Goal: Information Seeking & Learning: Learn about a topic

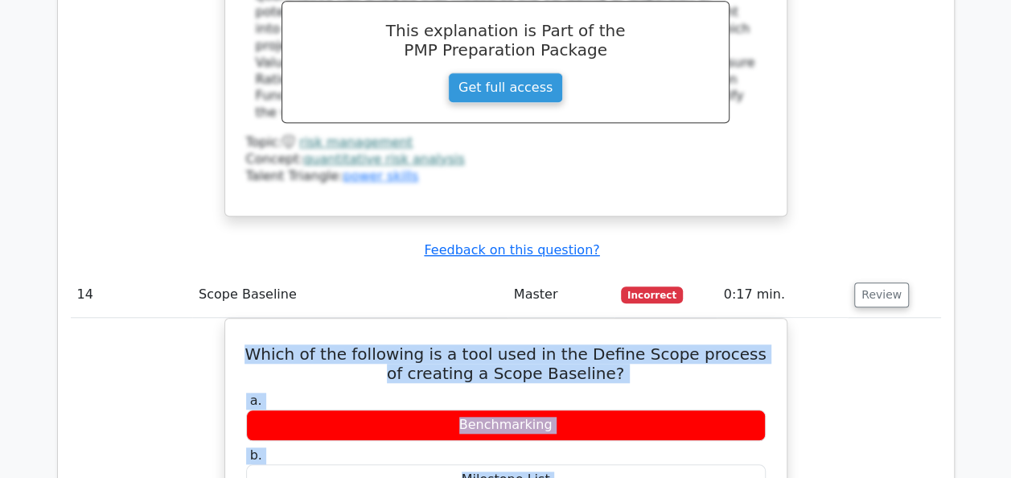
scroll to position [12815, 0]
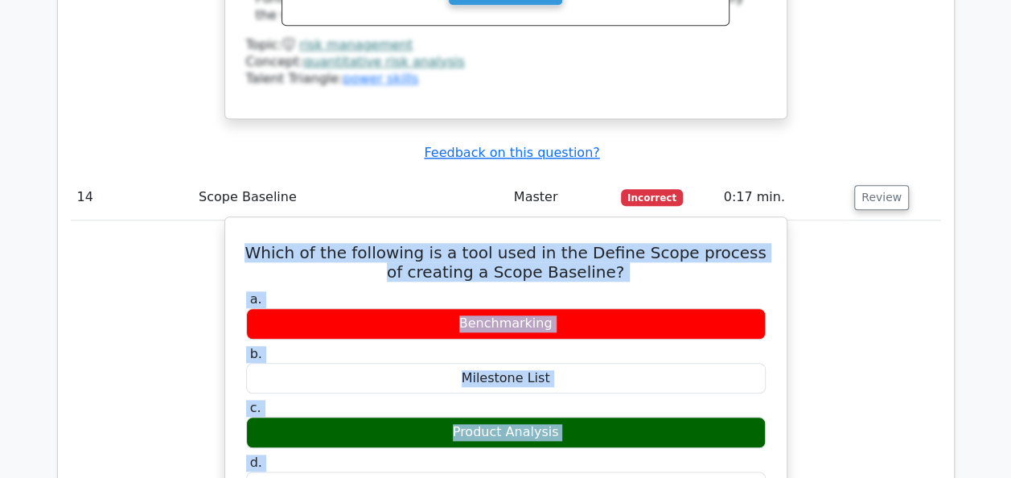
drag, startPoint x: 256, startPoint y: 135, endPoint x: 459, endPoint y: 138, distance: 202.8
copy div "Which of the following is a tool used in the Define Scope process of creating a…"
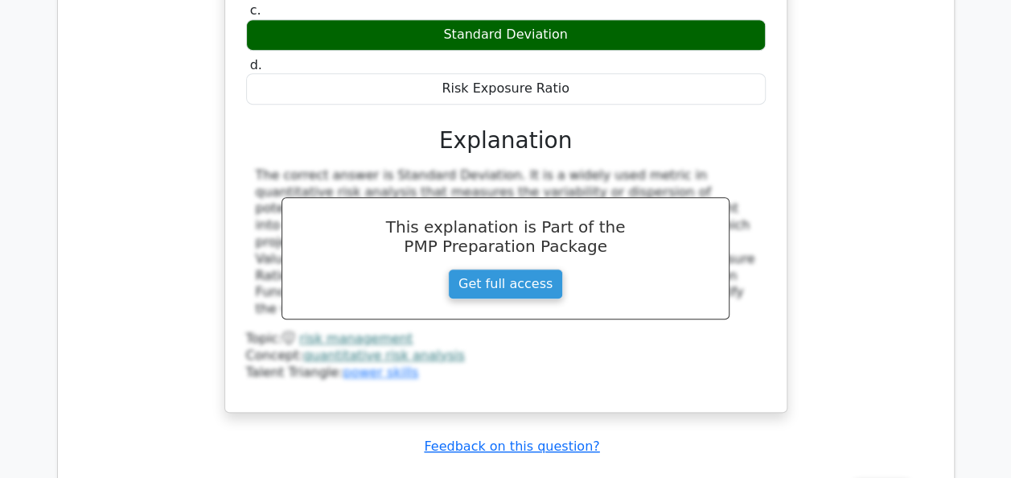
scroll to position [12493, 0]
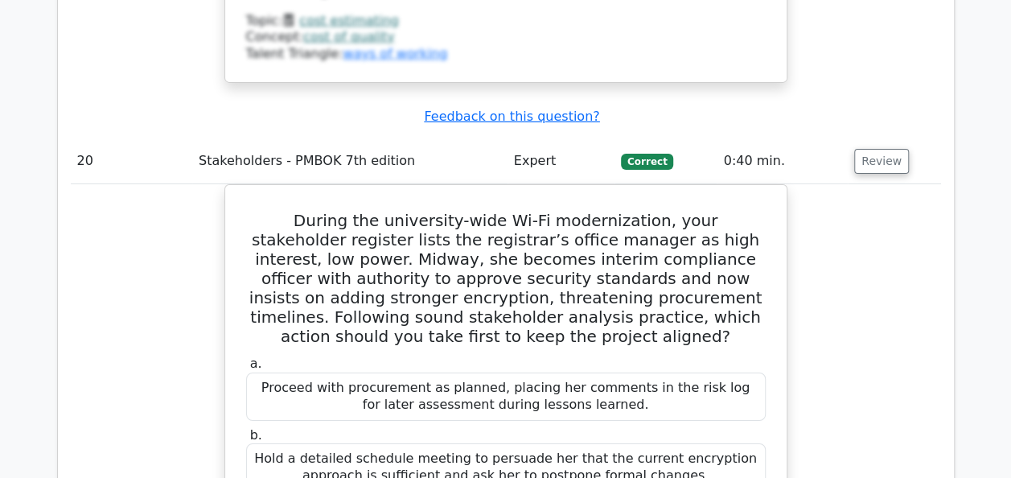
scroll to position [18336, 0]
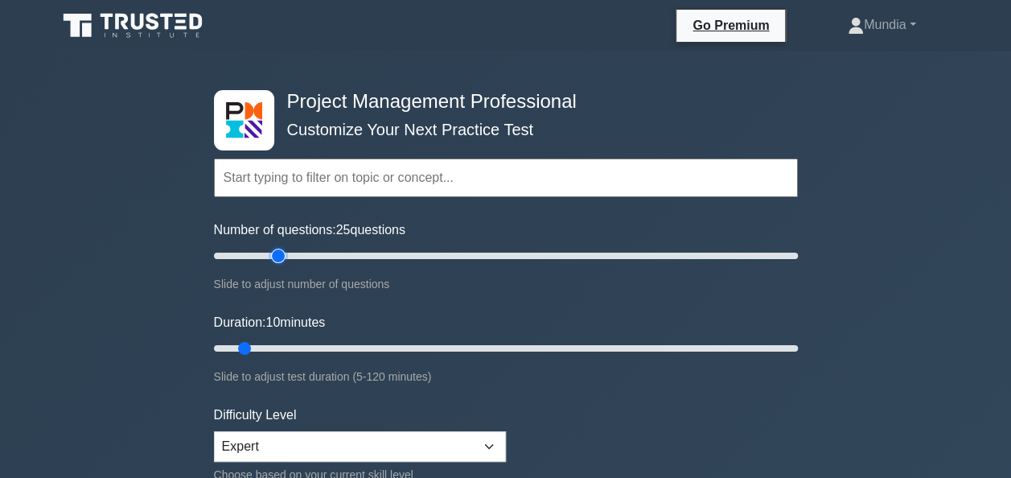
click at [278, 249] on input "Number of questions: 25 questions" at bounding box center [506, 255] width 584 height 19
type input "20"
click at [266, 253] on input "Number of questions: 20 questions" at bounding box center [506, 255] width 584 height 19
click at [301, 348] on input "Duration: 20 minutes" at bounding box center [506, 348] width 584 height 19
type input "25"
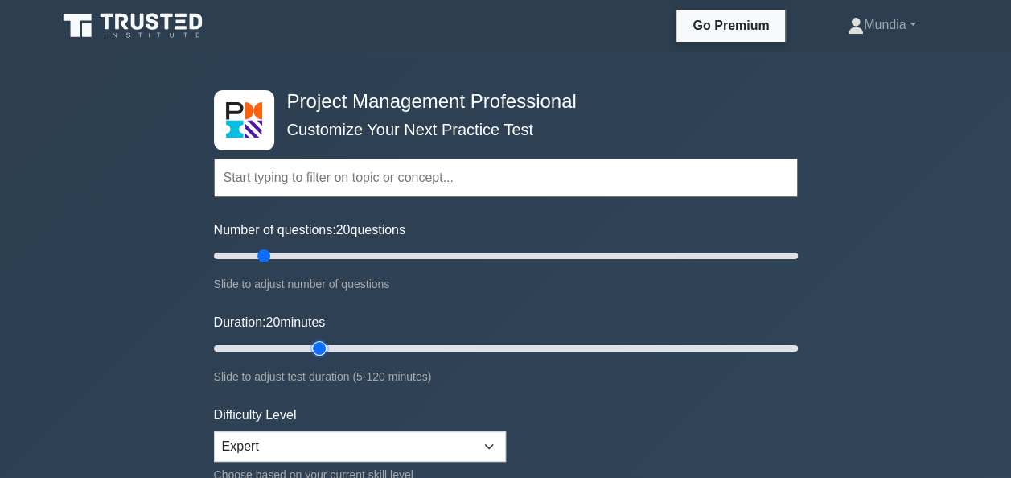
click at [325, 348] on input "Duration: 20 minutes" at bounding box center [506, 348] width 584 height 19
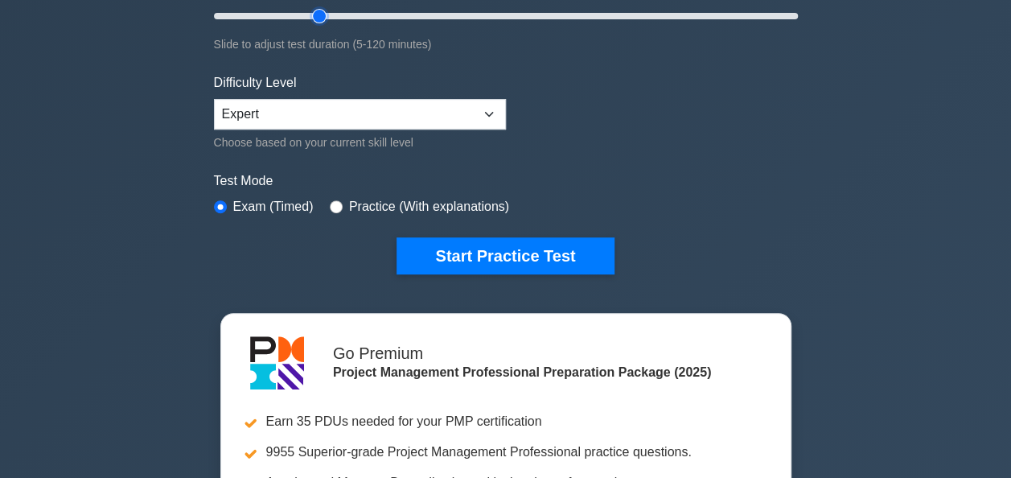
scroll to position [375, 0]
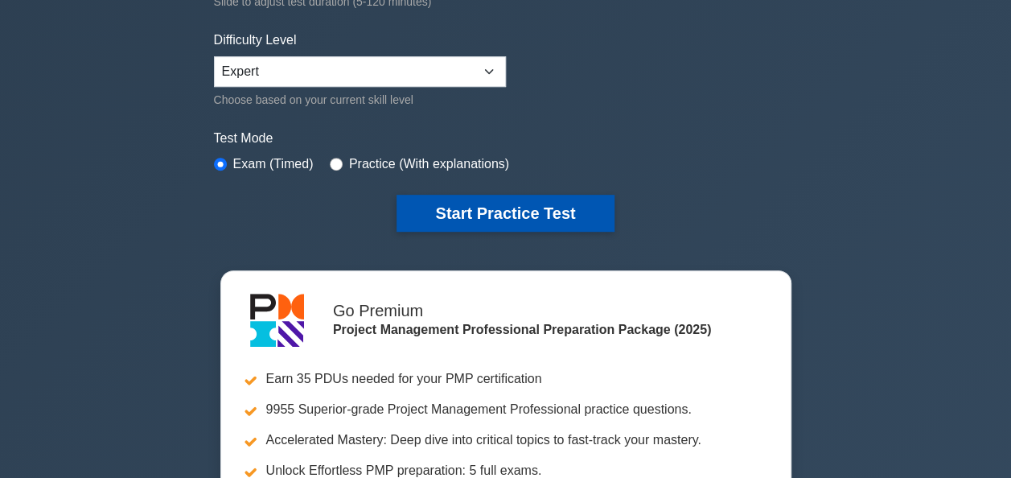
click at [552, 225] on button "Start Practice Test" at bounding box center [505, 213] width 217 height 37
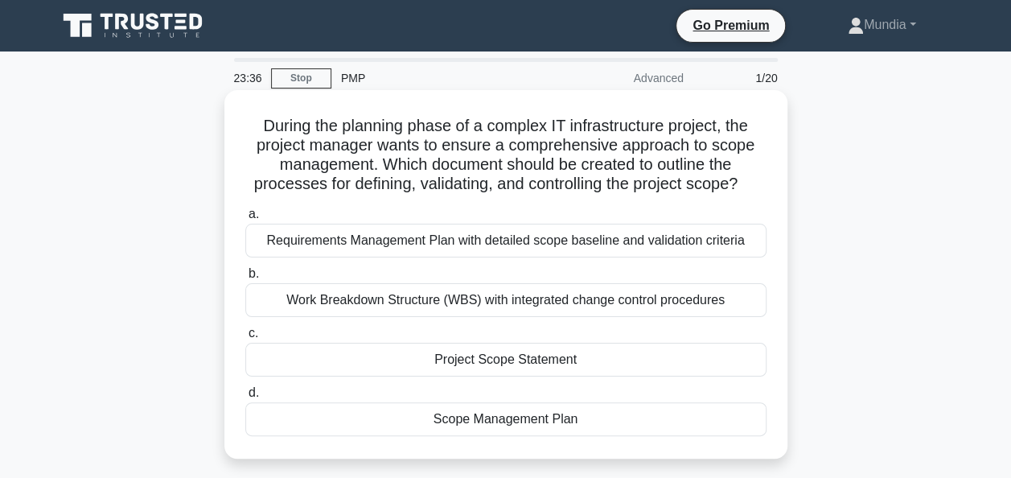
click at [518, 365] on div "Project Scope Statement" at bounding box center [505, 360] width 521 height 34
click at [245, 339] on input "c. Project Scope Statement" at bounding box center [245, 333] width 0 height 10
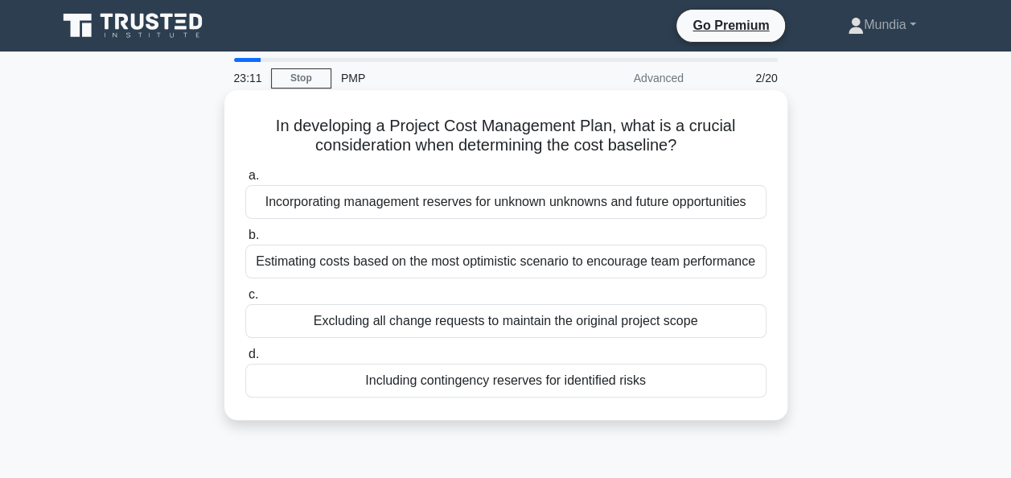
click at [504, 383] on div "Including contingency reserves for identified risks" at bounding box center [505, 381] width 521 height 34
click at [245, 360] on input "d. Including contingency reserves for identified risks" at bounding box center [245, 354] width 0 height 10
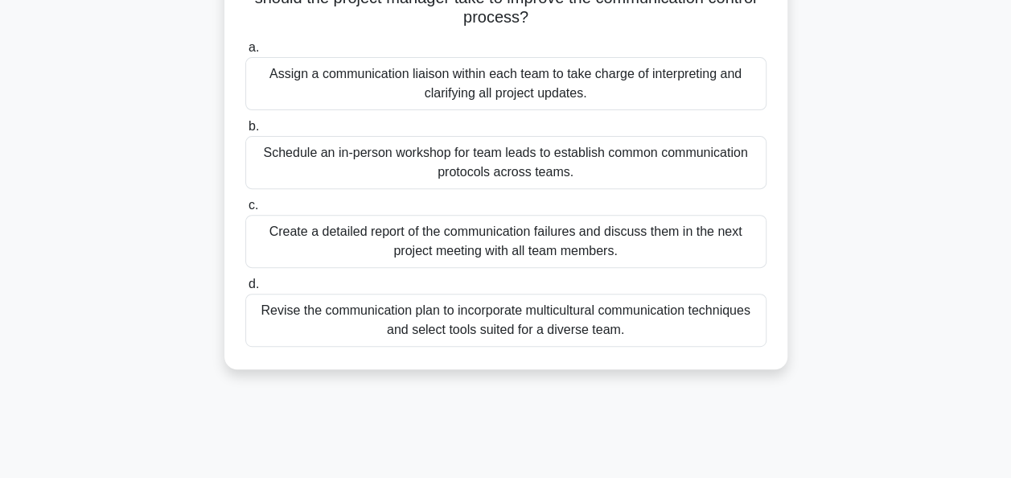
scroll to position [215, 0]
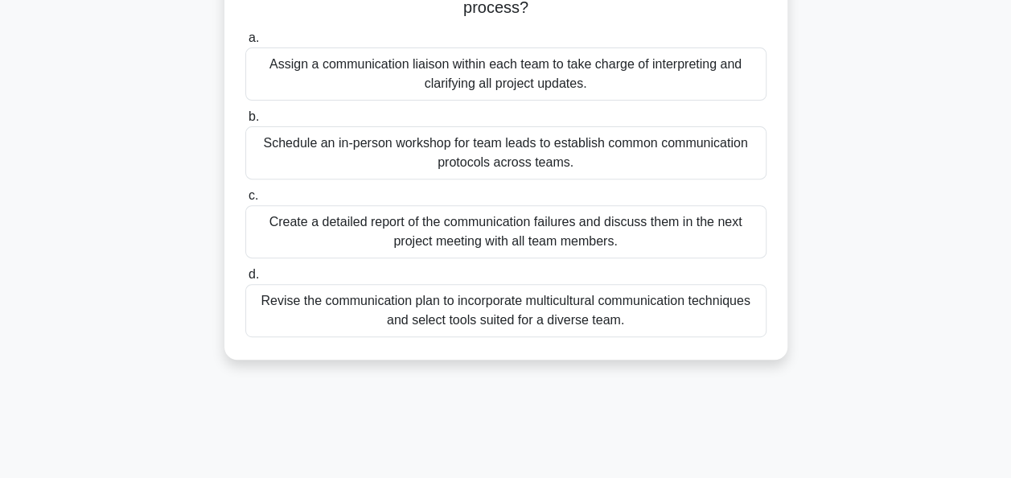
click at [520, 306] on div "Revise the communication plan to incorporate multicultural communication techni…" at bounding box center [505, 310] width 521 height 53
click at [245, 280] on input "d. Revise the communication plan to incorporate multicultural communication tec…" at bounding box center [245, 275] width 0 height 10
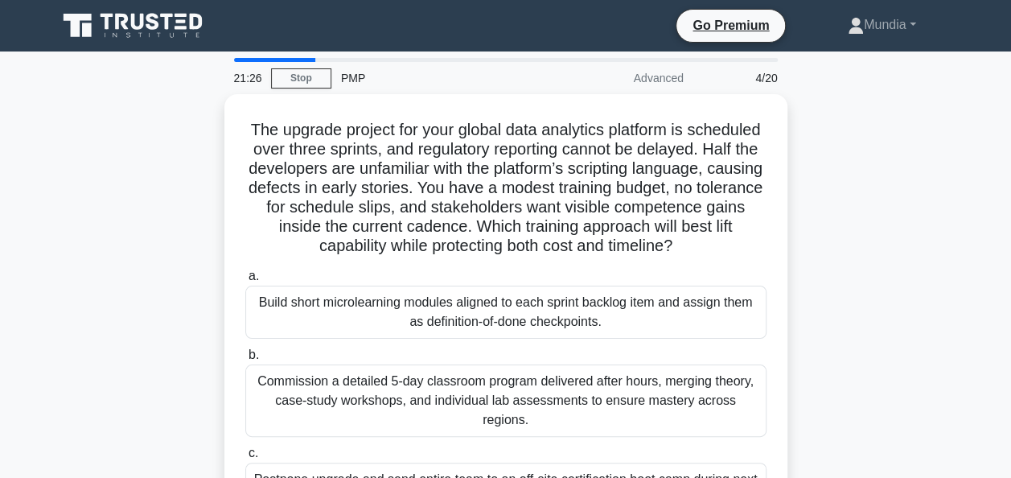
scroll to position [0, 0]
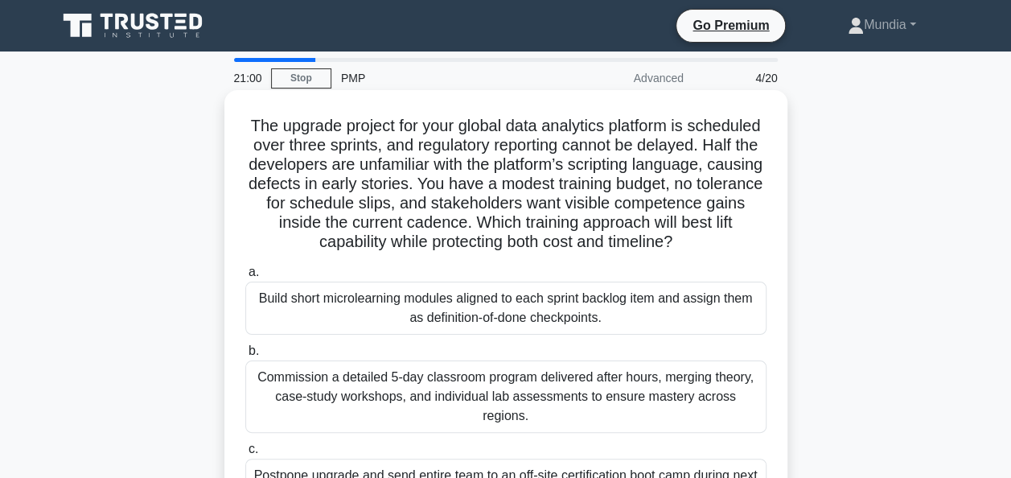
click at [495, 219] on h5 "The upgrade project for your global data analytics platform is scheduled over t…" at bounding box center [506, 184] width 525 height 137
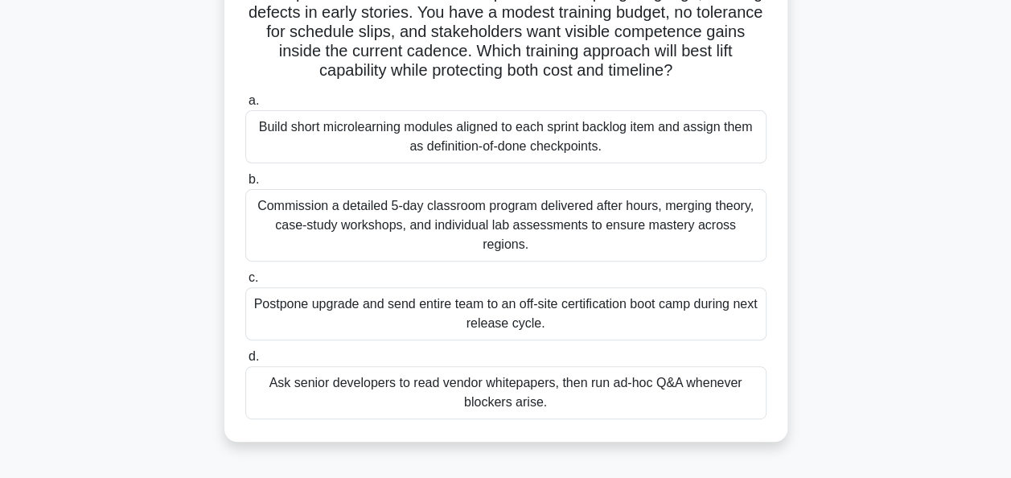
scroll to position [161, 0]
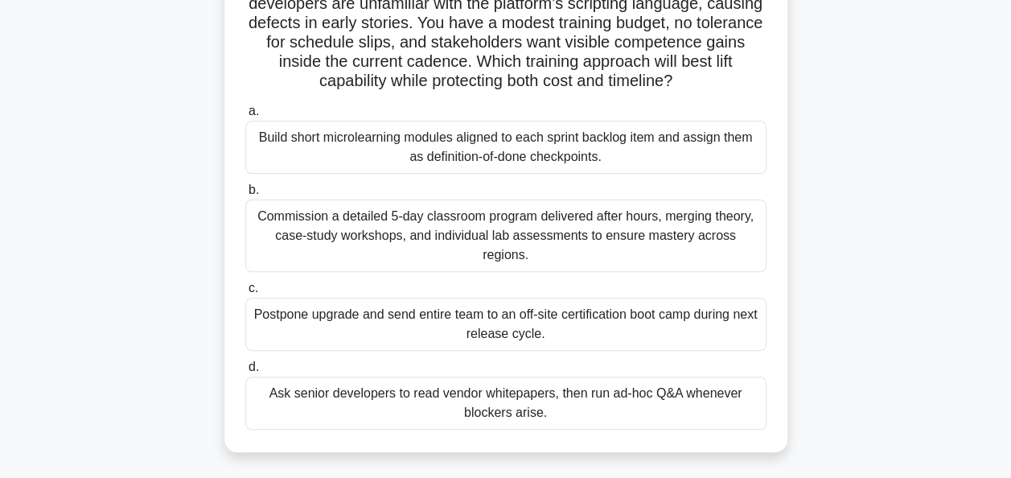
click at [554, 150] on div "Build short microlearning modules aligned to each sprint backlog item and assig…" at bounding box center [505, 147] width 521 height 53
click at [245, 117] on input "a. Build short microlearning modules aligned to each sprint backlog item and as…" at bounding box center [245, 111] width 0 height 10
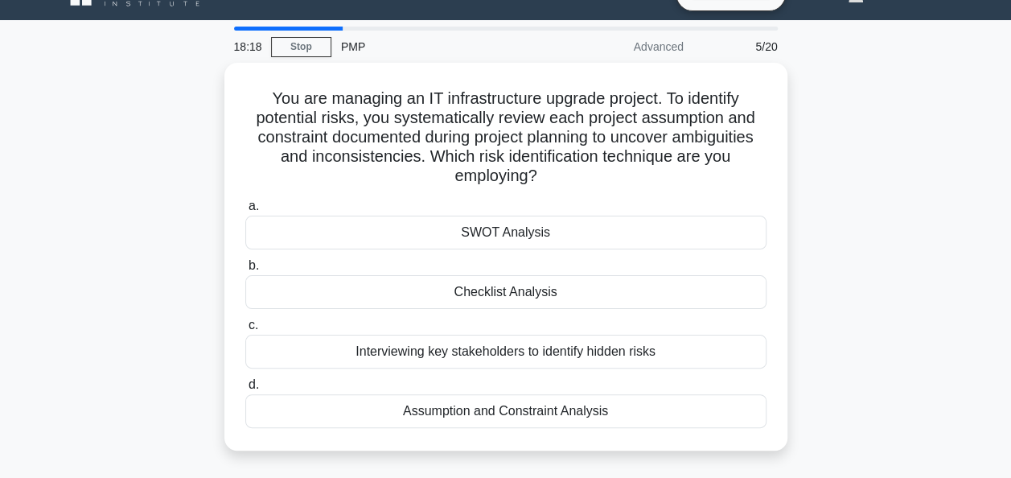
scroll to position [0, 0]
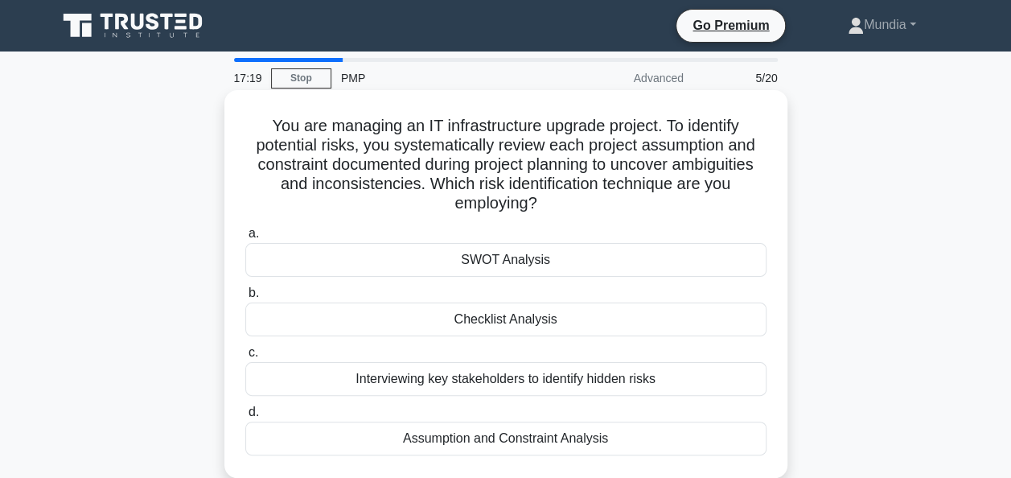
click at [511, 443] on div "Assumption and Constraint Analysis" at bounding box center [505, 439] width 521 height 34
click at [245, 418] on input "d. Assumption and Constraint Analysis" at bounding box center [245, 412] width 0 height 10
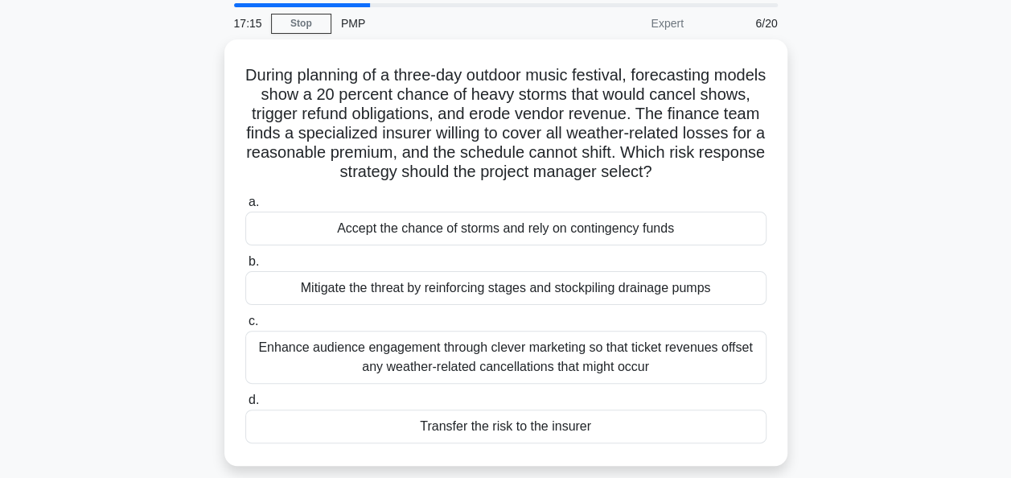
scroll to position [64, 0]
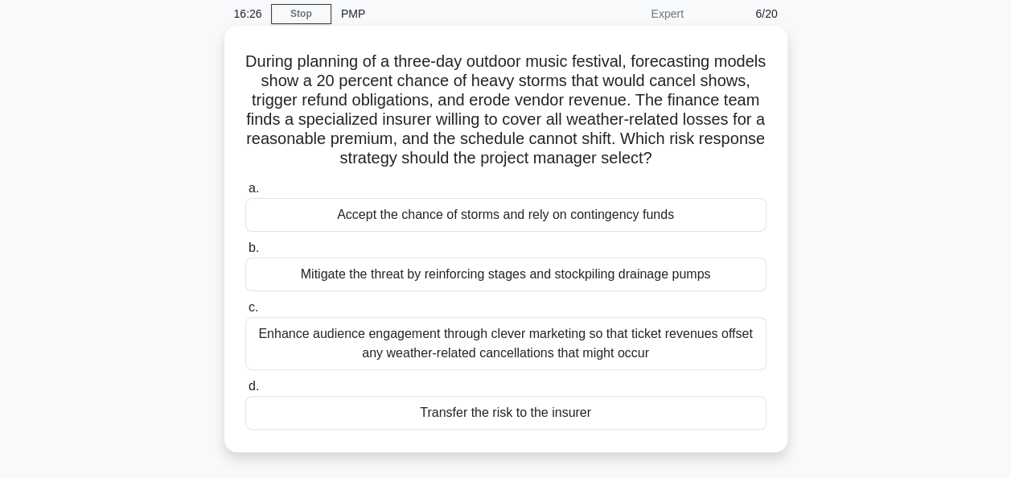
click at [556, 414] on div "Transfer the risk to the insurer" at bounding box center [505, 413] width 521 height 34
click at [245, 392] on input "d. Transfer the risk to the insurer" at bounding box center [245, 386] width 0 height 10
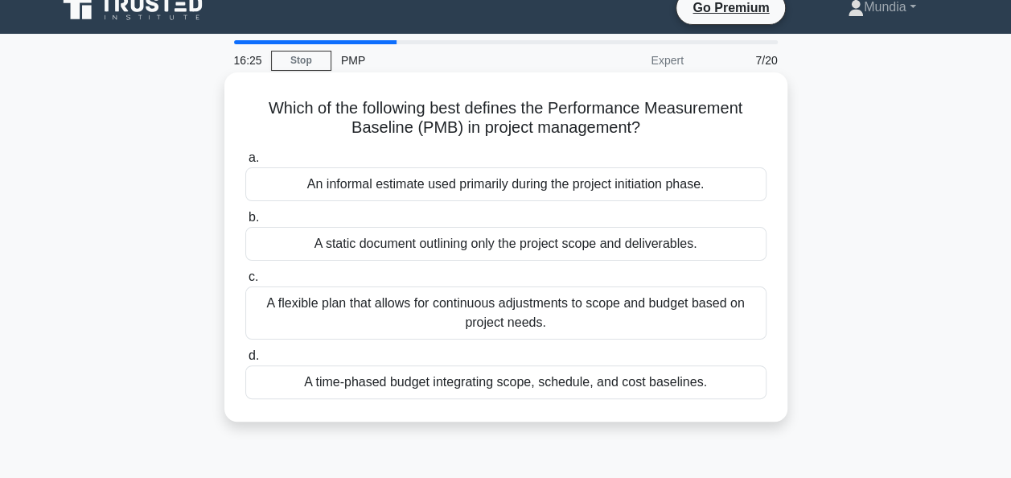
scroll to position [0, 0]
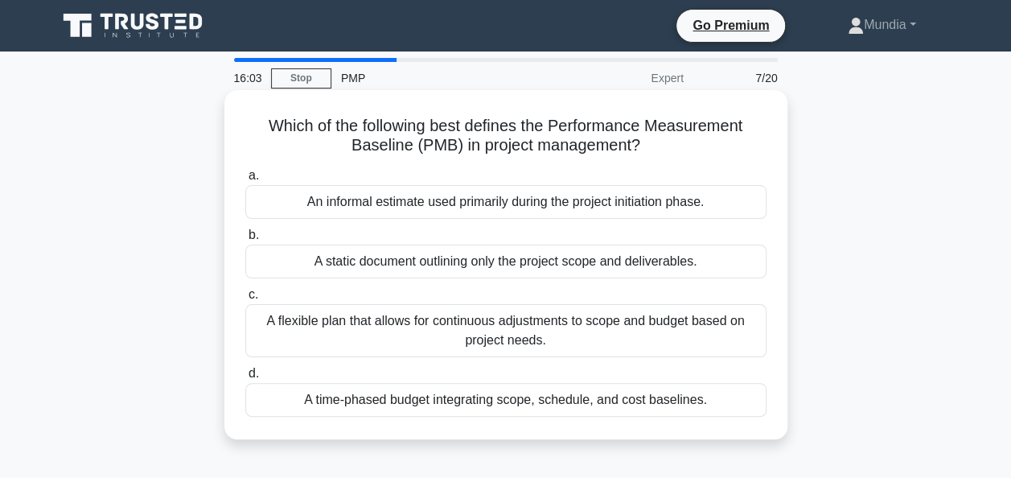
click at [484, 406] on div "A time-phased budget integrating scope, schedule, and cost baselines." at bounding box center [505, 400] width 521 height 34
click at [245, 379] on input "d. A time-phased budget integrating scope, schedule, and cost baselines." at bounding box center [245, 373] width 0 height 10
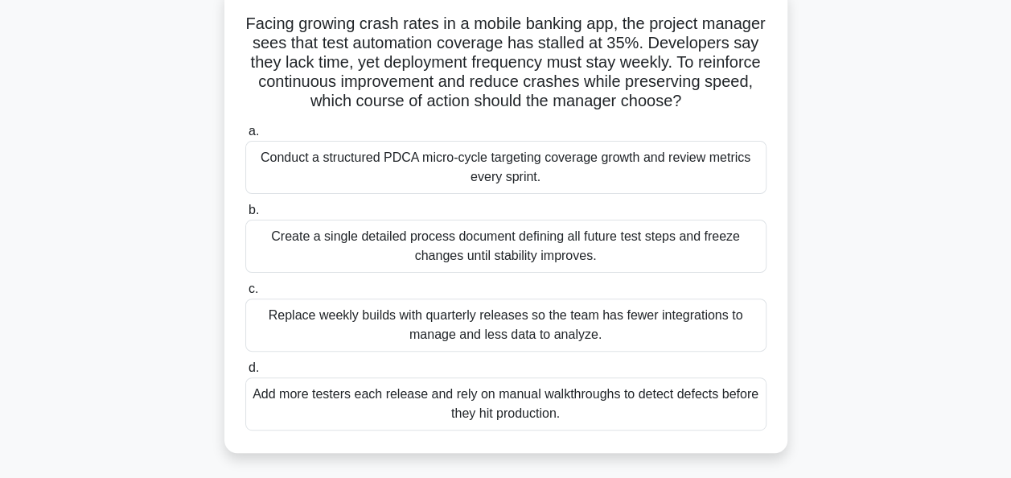
scroll to position [107, 0]
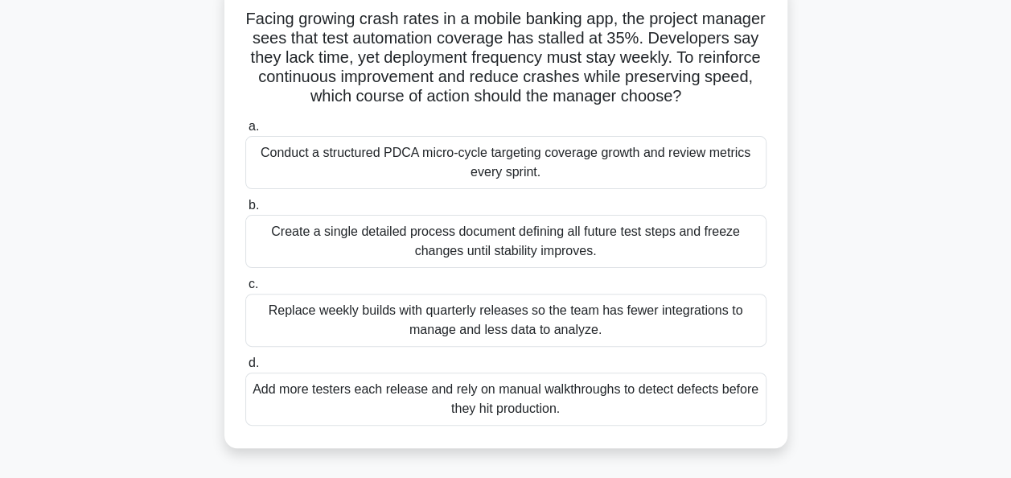
click at [457, 183] on div "Conduct a structured PDCA micro-cycle targeting coverage growth and review metr…" at bounding box center [505, 162] width 521 height 53
click at [245, 132] on input "a. Conduct a structured PDCA micro-cycle targeting coverage growth and review m…" at bounding box center [245, 126] width 0 height 10
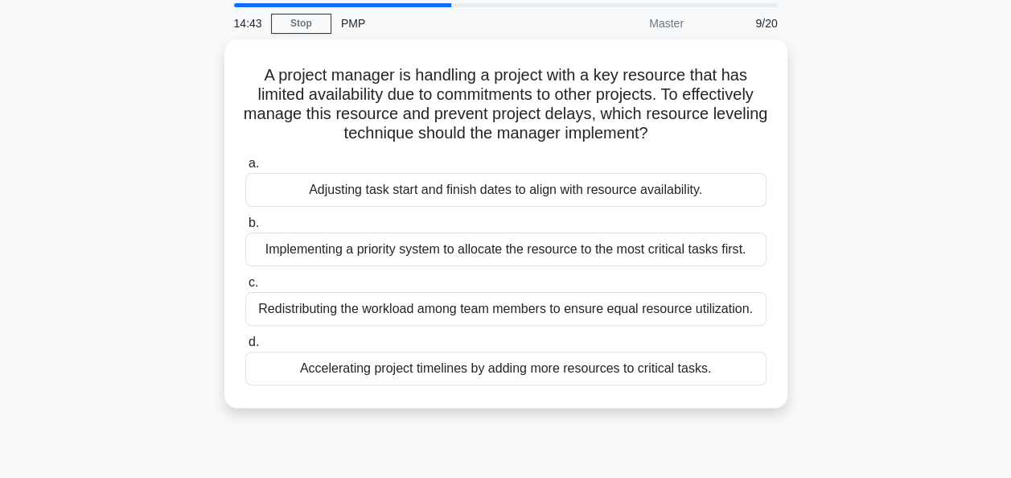
scroll to position [0, 0]
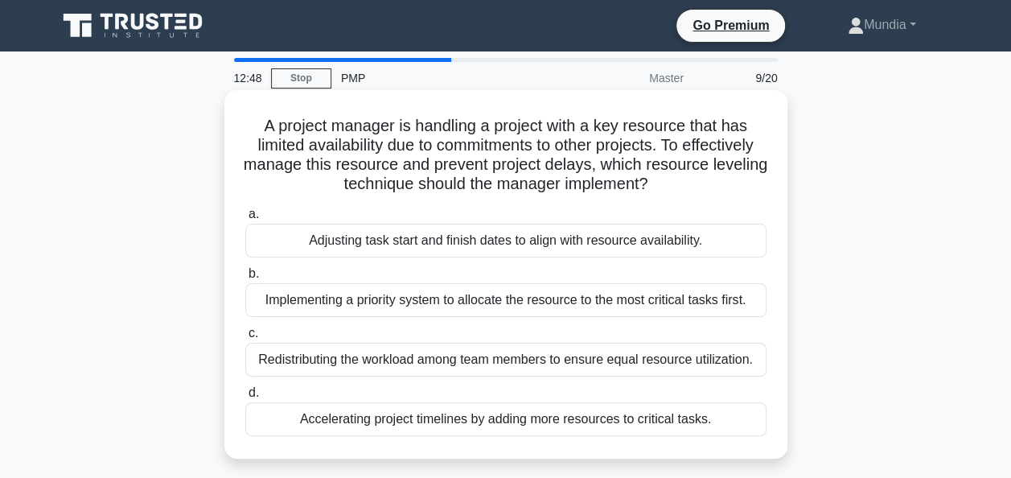
click at [466, 304] on div "Implementing a priority system to allocate the resource to the most critical ta…" at bounding box center [505, 300] width 521 height 34
click at [245, 279] on input "b. Implementing a priority system to allocate the resource to the most critical…" at bounding box center [245, 274] width 0 height 10
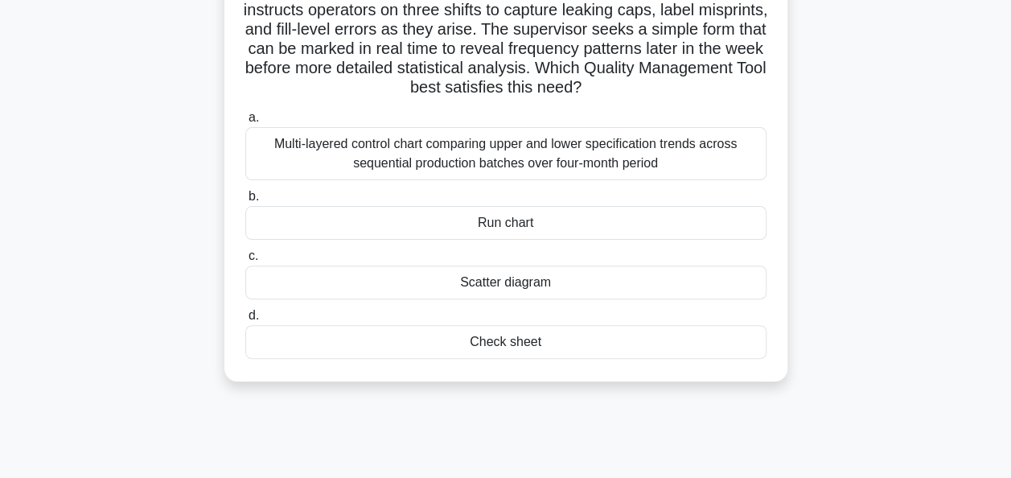
scroll to position [171, 0]
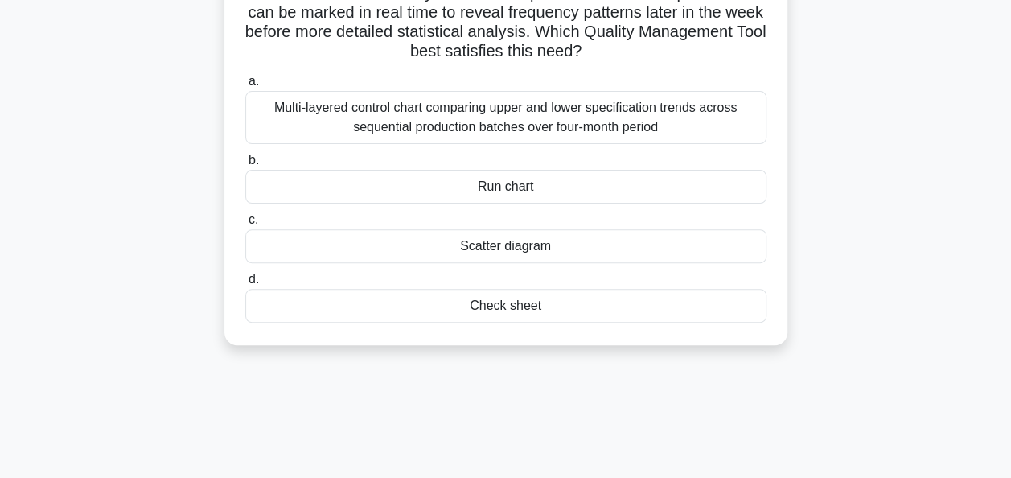
click at [493, 303] on div "Check sheet" at bounding box center [505, 306] width 521 height 34
click at [245, 285] on input "d. Check sheet" at bounding box center [245, 279] width 0 height 10
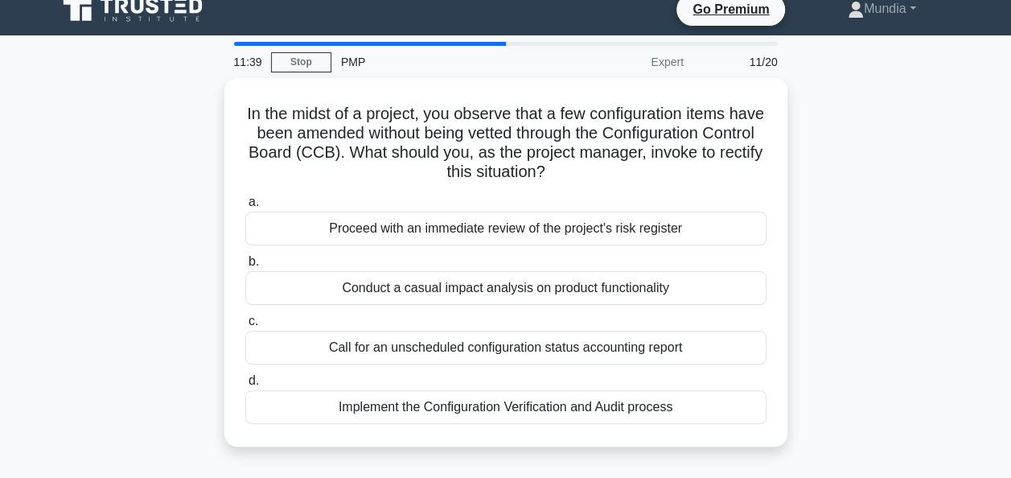
scroll to position [0, 0]
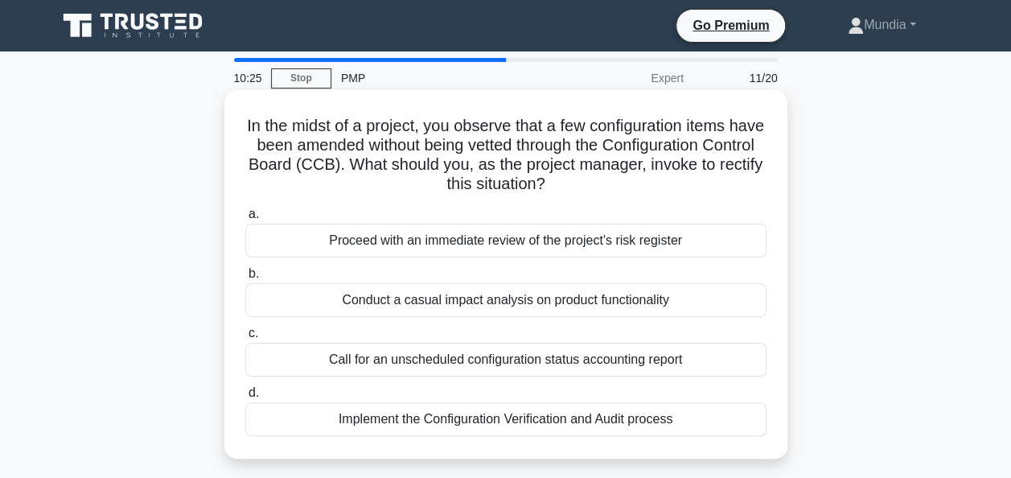
click at [487, 419] on div "Implement the Configuration Verification and Audit process" at bounding box center [505, 419] width 521 height 34
click at [245, 398] on input "d. Implement the Configuration Verification and Audit process" at bounding box center [245, 393] width 0 height 10
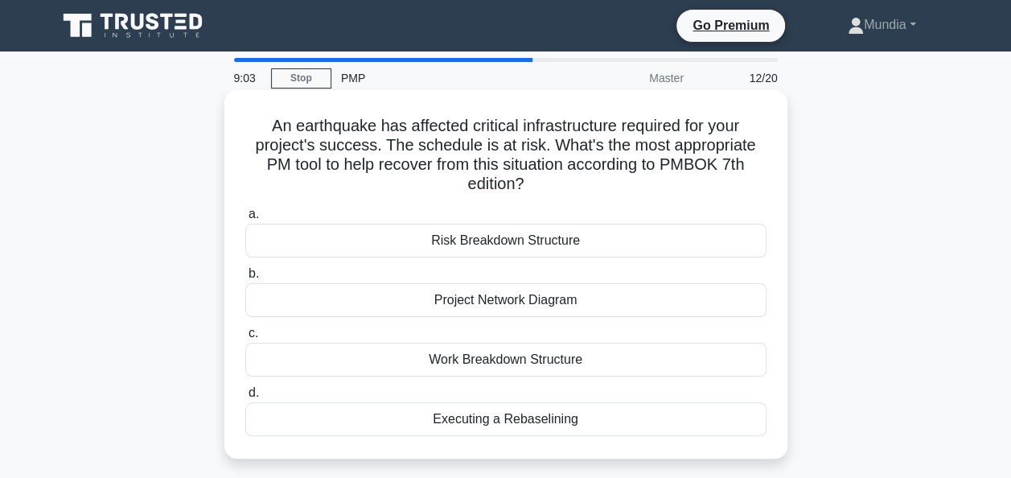
click at [516, 361] on div "Work Breakdown Structure" at bounding box center [505, 360] width 521 height 34
click at [245, 339] on input "c. Work Breakdown Structure" at bounding box center [245, 333] width 0 height 10
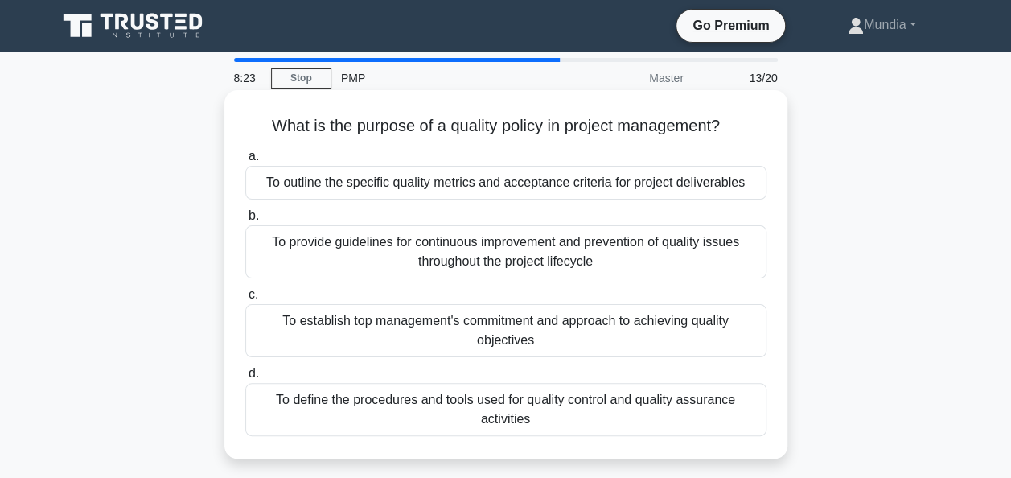
click at [492, 248] on div "To provide guidelines for continuous improvement and prevention of quality issu…" at bounding box center [505, 251] width 521 height 53
click at [245, 221] on input "b. To provide guidelines for continuous improvement and prevention of quality i…" at bounding box center [245, 216] width 0 height 10
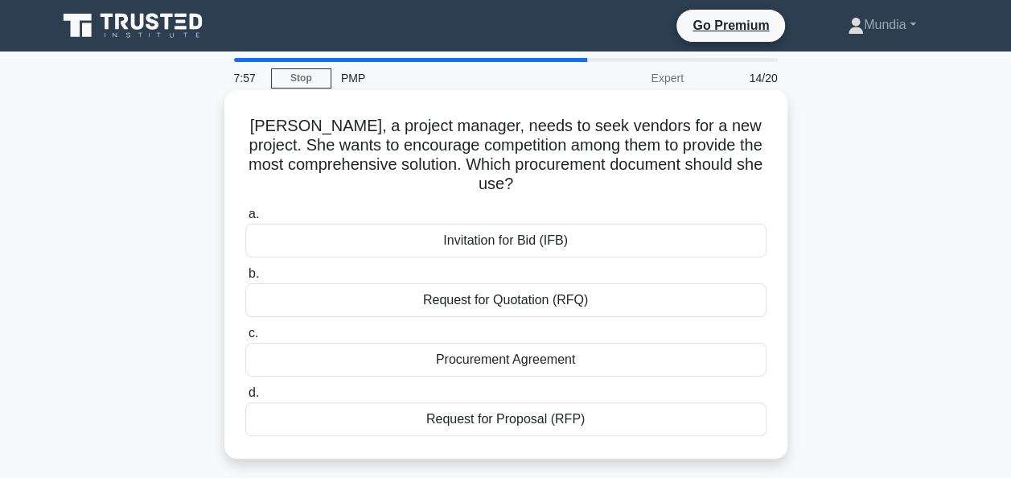
click at [513, 417] on div "Request for Proposal (RFP)" at bounding box center [505, 419] width 521 height 34
click at [245, 398] on input "d. Request for Proposal (RFP)" at bounding box center [245, 393] width 0 height 10
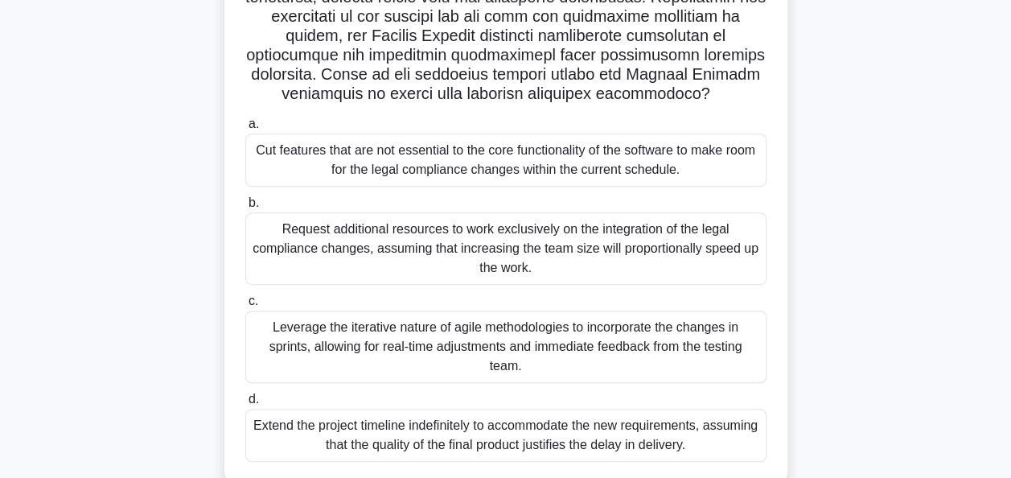
scroll to position [354, 0]
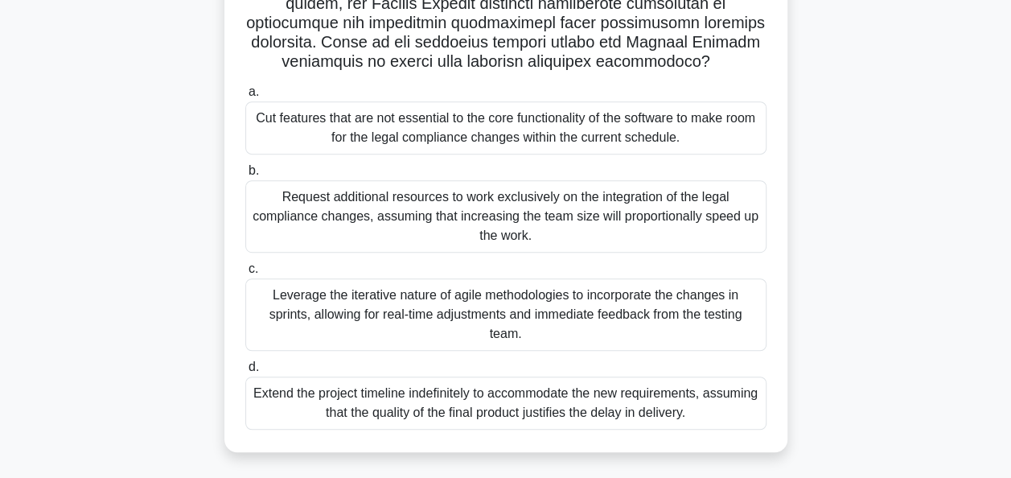
click at [443, 203] on div "Request additional resources to work exclusively on the integration of the lega…" at bounding box center [505, 216] width 521 height 72
click at [245, 176] on input "b. Request additional resources to work exclusively on the integration of the l…" at bounding box center [245, 171] width 0 height 10
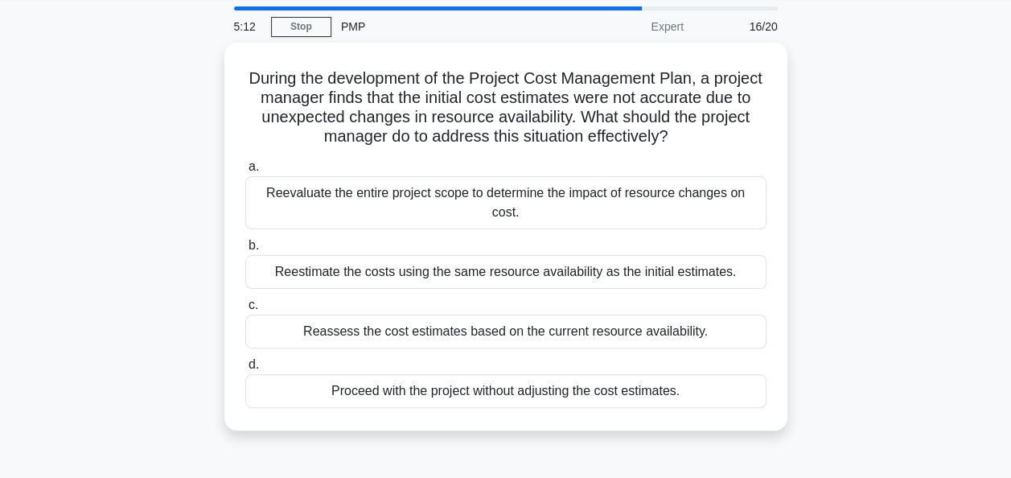
scroll to position [0, 0]
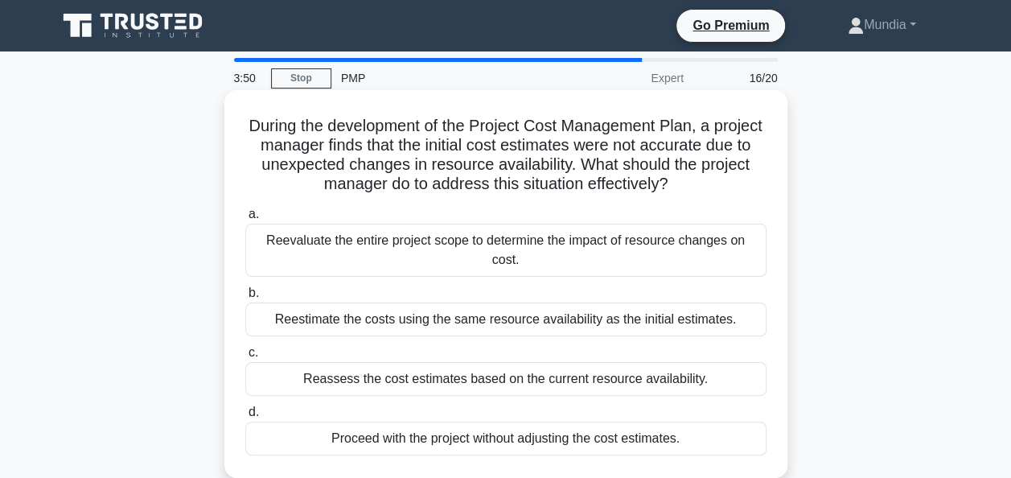
click at [439, 237] on div "Reevaluate the entire project scope to determine the impact of resource changes…" at bounding box center [505, 250] width 521 height 53
click at [245, 220] on input "a. Reevaluate the entire project scope to determine the impact of resource chan…" at bounding box center [245, 214] width 0 height 10
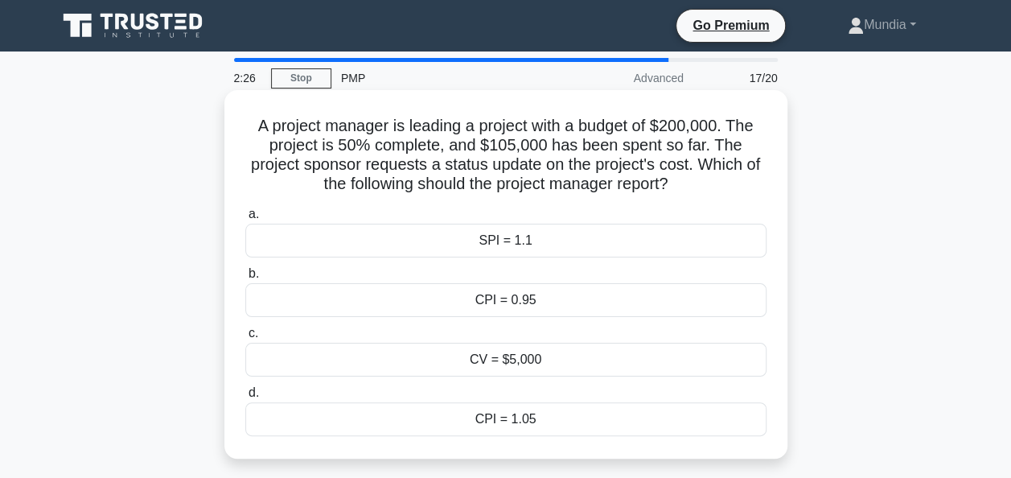
click at [522, 306] on div "CPI = 0.95" at bounding box center [505, 300] width 521 height 34
click at [245, 279] on input "b. CPI = 0.95" at bounding box center [245, 274] width 0 height 10
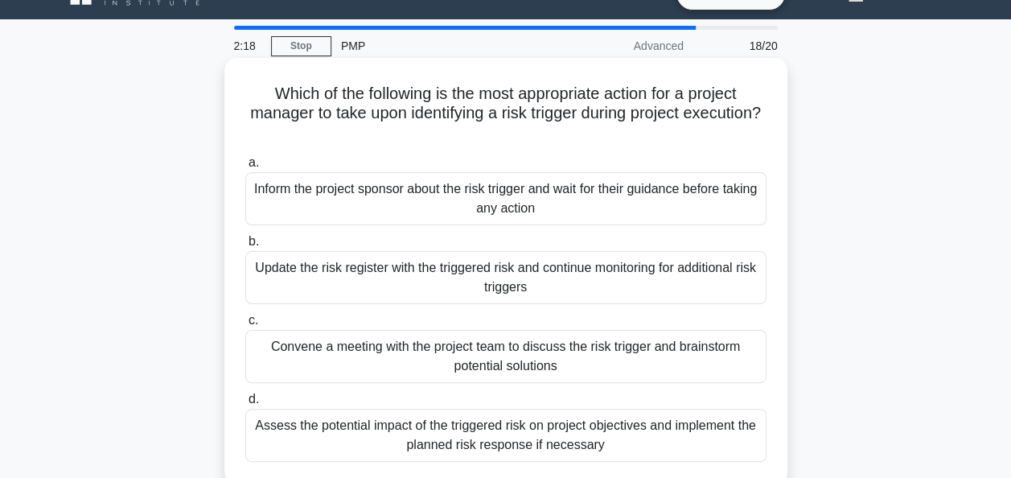
scroll to position [64, 0]
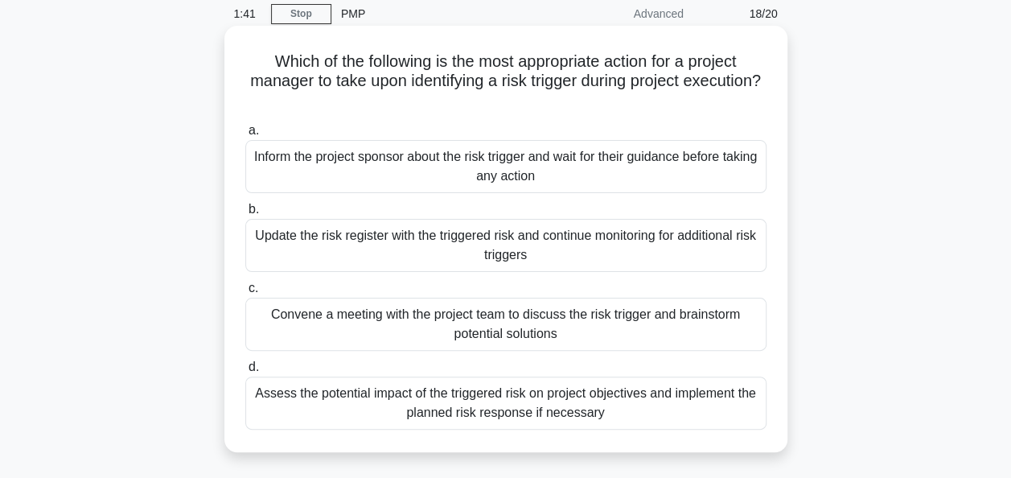
click at [541, 416] on div "Assess the potential impact of the triggered risk on project objectives and imp…" at bounding box center [505, 403] width 521 height 53
click at [245, 373] on input "d. Assess the potential impact of the triggered risk on project objectives and …" at bounding box center [245, 367] width 0 height 10
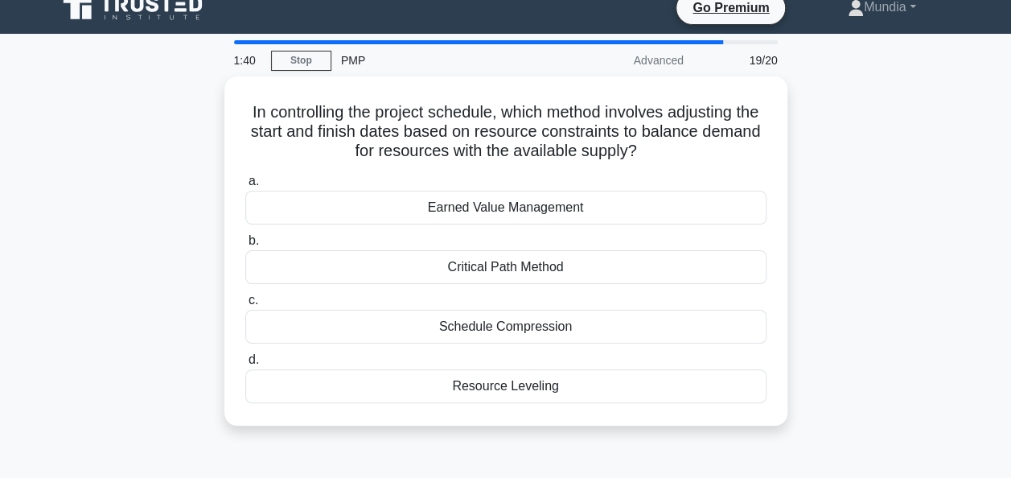
scroll to position [0, 0]
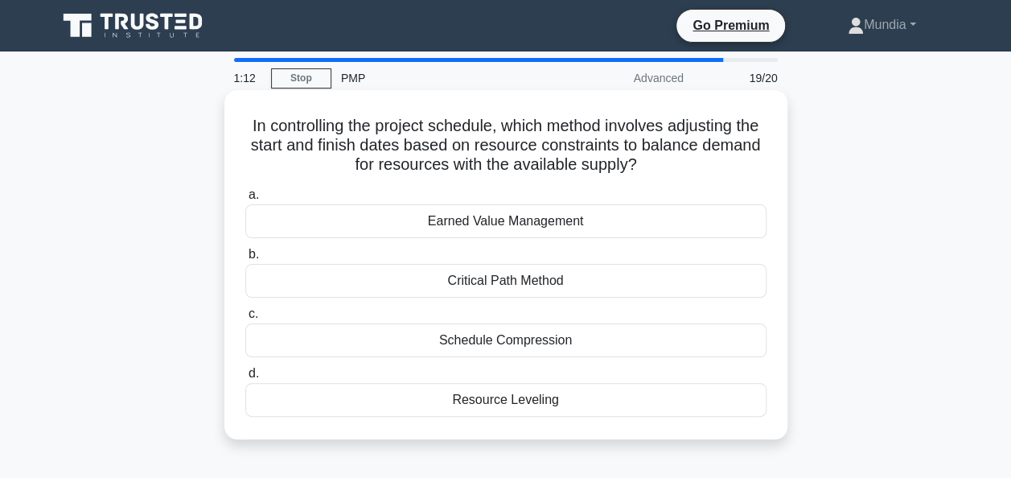
click at [512, 412] on div "Resource Leveling" at bounding box center [505, 400] width 521 height 34
click at [245, 379] on input "d. Resource Leveling" at bounding box center [245, 373] width 0 height 10
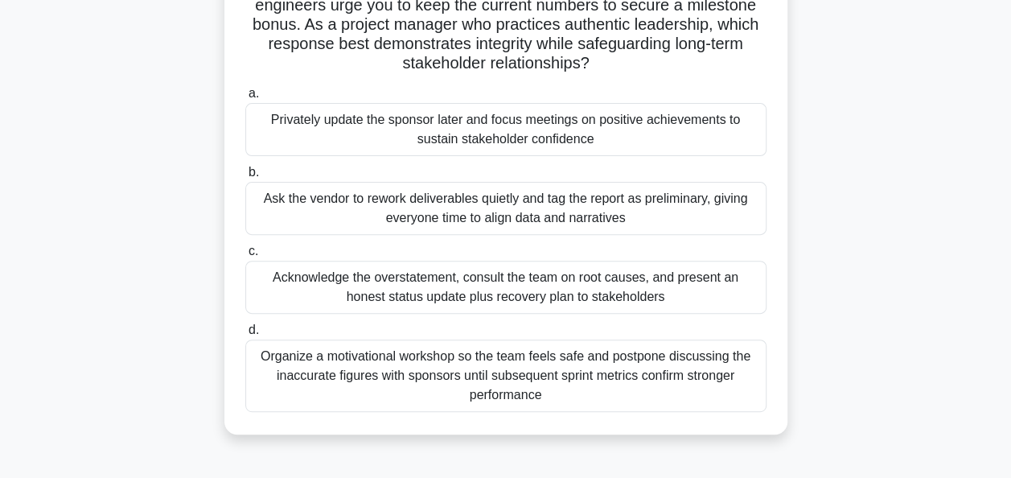
scroll to position [161, 0]
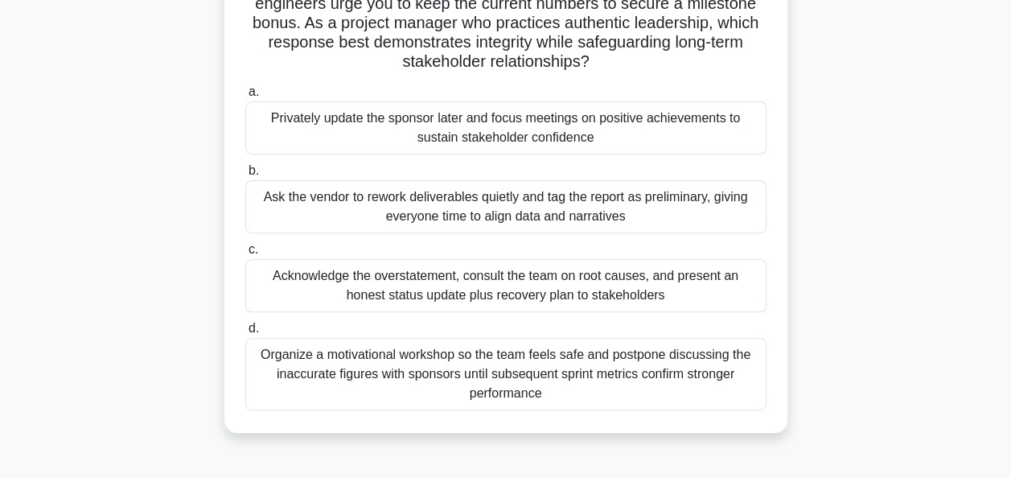
click at [486, 286] on div "Acknowledge the overstatement, consult the team on root causes, and present an …" at bounding box center [505, 285] width 521 height 53
click at [245, 255] on input "c. Acknowledge the overstatement, consult the team on root causes, and present …" at bounding box center [245, 250] width 0 height 10
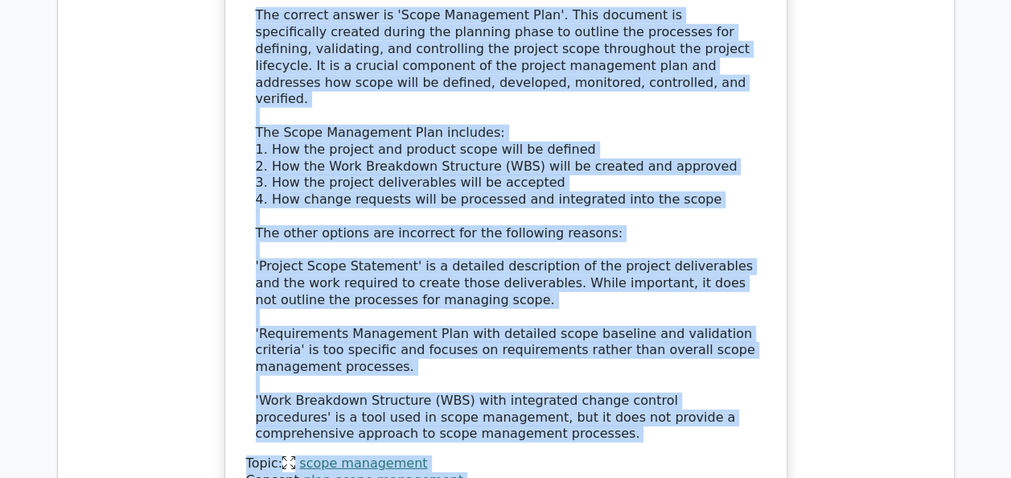
scroll to position [2264, 0]
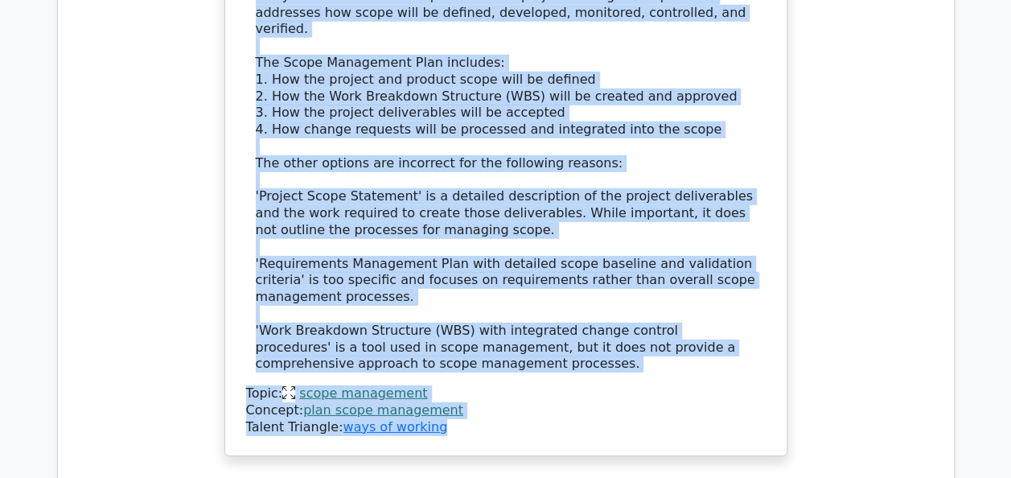
drag, startPoint x: 256, startPoint y: 113, endPoint x: 446, endPoint y: 319, distance: 279.6
copy div "During the planning phase of a complex IT infrastructure project, the project m…"
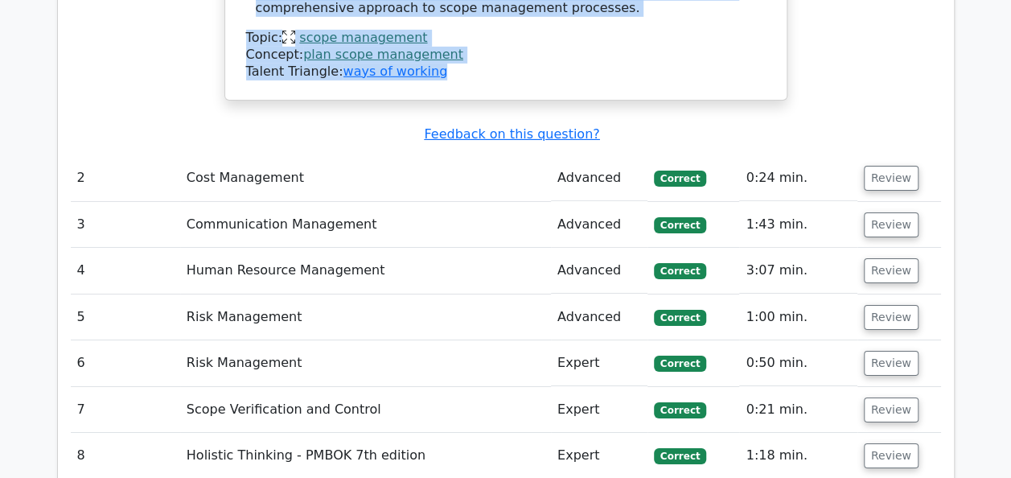
scroll to position [2643, 0]
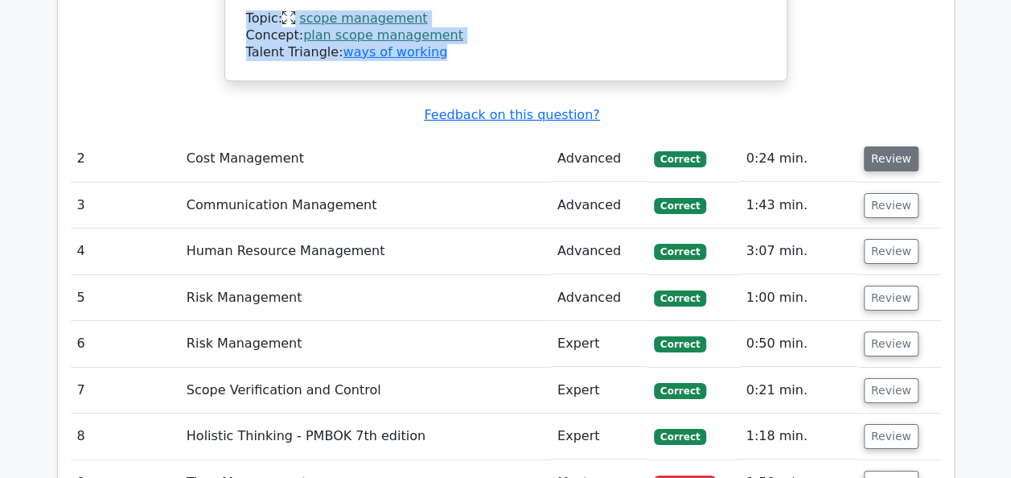
click at [883, 146] on button "Review" at bounding box center [891, 158] width 55 height 25
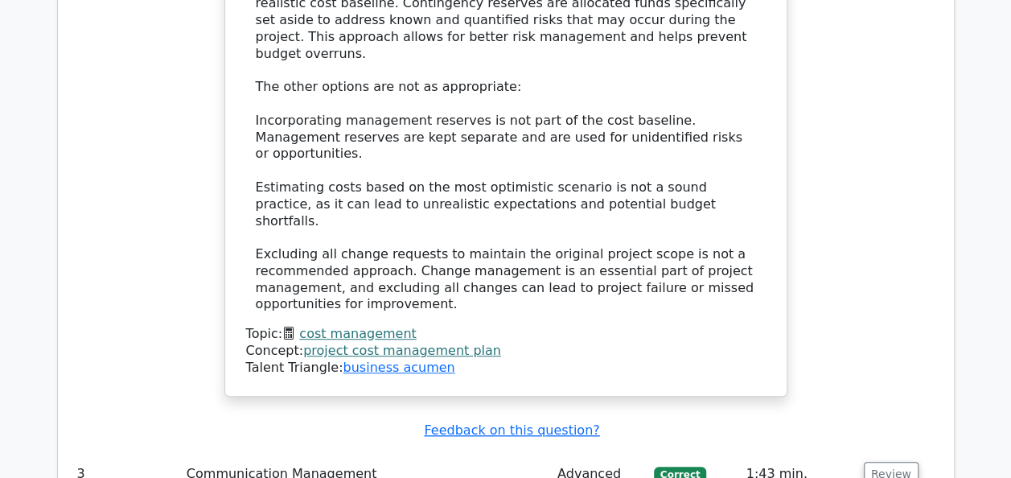
scroll to position [3329, 0]
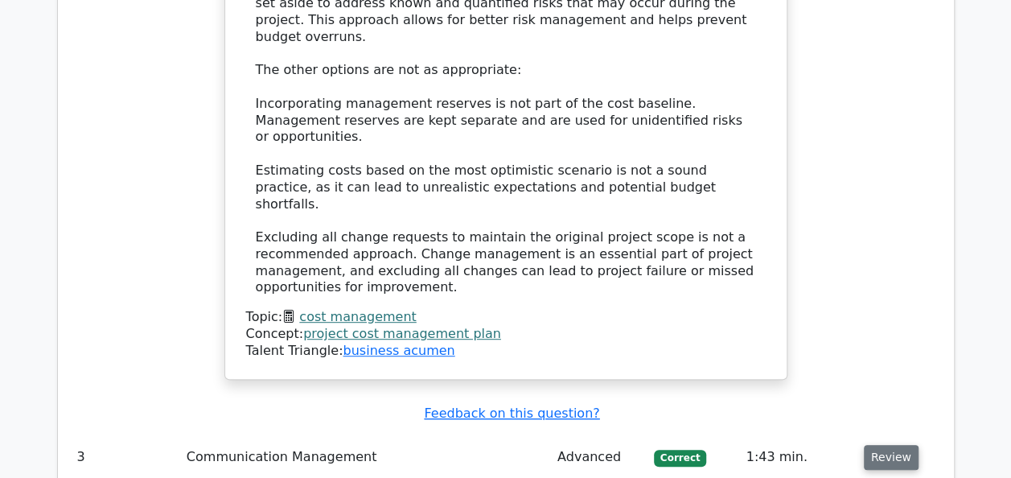
click at [887, 445] on button "Review" at bounding box center [891, 457] width 55 height 25
drag, startPoint x: 887, startPoint y: 256, endPoint x: 879, endPoint y: 257, distance: 8.2
click at [879, 445] on button "Review" at bounding box center [891, 457] width 55 height 25
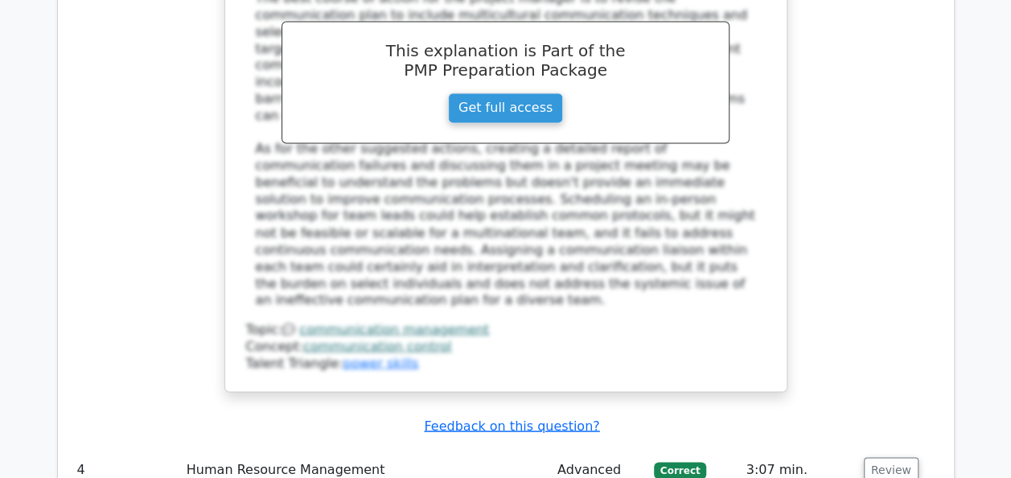
scroll to position [4349, 0]
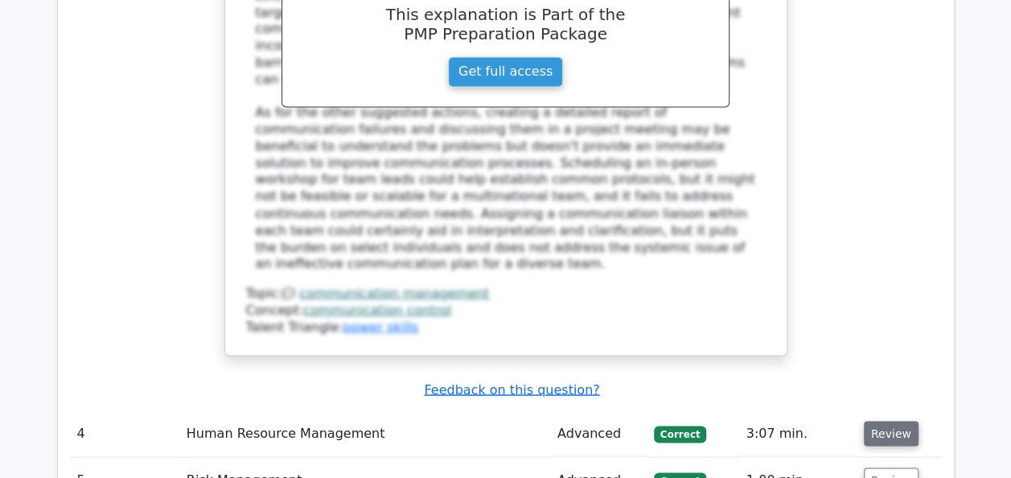
click at [877, 421] on button "Review" at bounding box center [891, 433] width 55 height 25
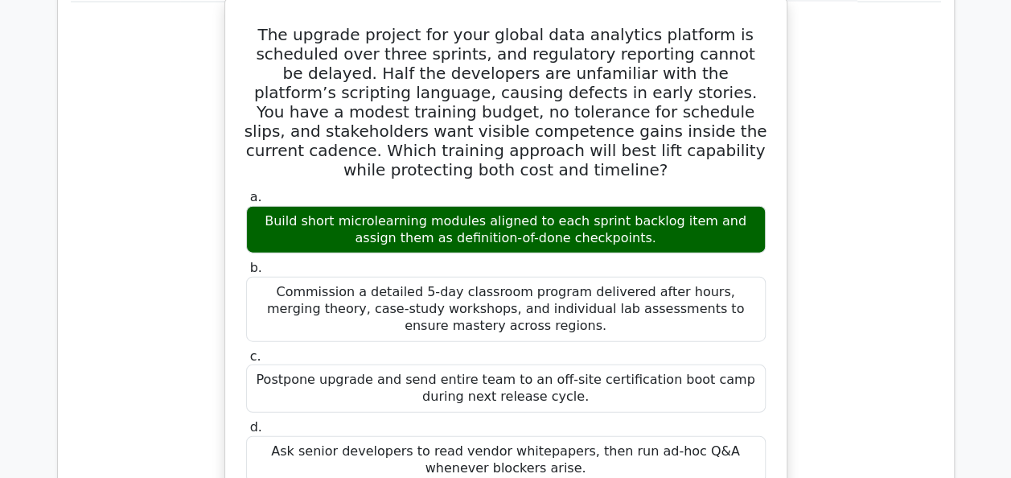
scroll to position [4776, 0]
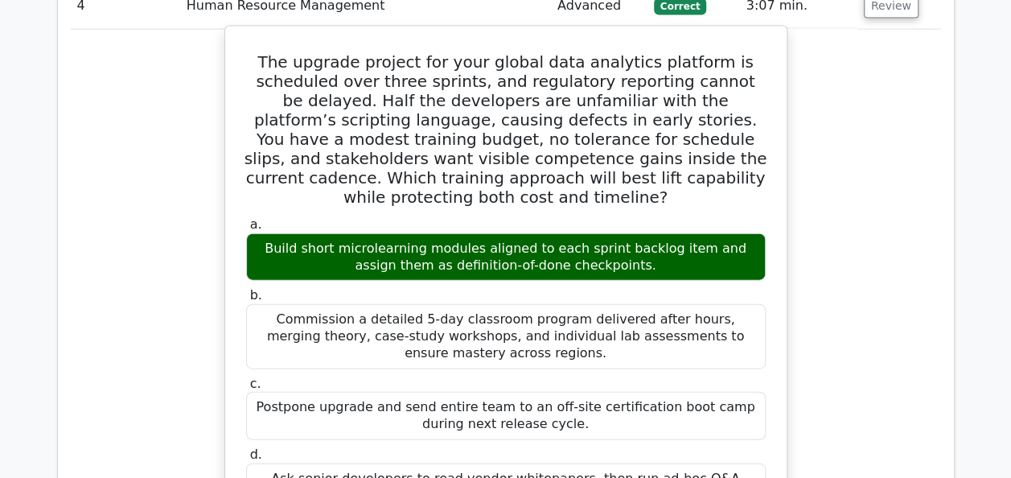
drag, startPoint x: 282, startPoint y: 55, endPoint x: 566, endPoint y: 218, distance: 328.3
click at [566, 218] on div "The upgrade project for your global data analytics platform is scheduled over t…" at bounding box center [506, 450] width 549 height 834
copy div "The upgrade project for your global data analytics platform is scheduled over t…"
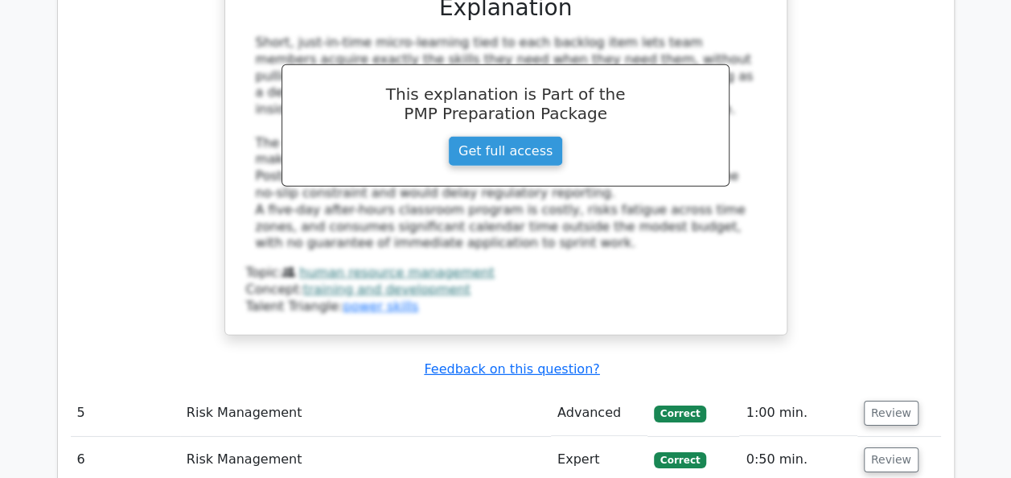
scroll to position [5334, 0]
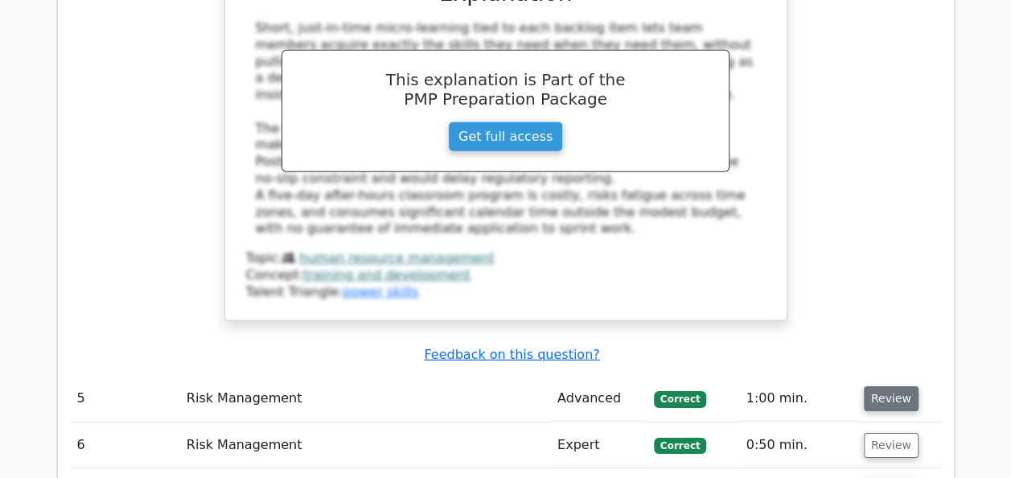
click at [880, 386] on button "Review" at bounding box center [891, 398] width 55 height 25
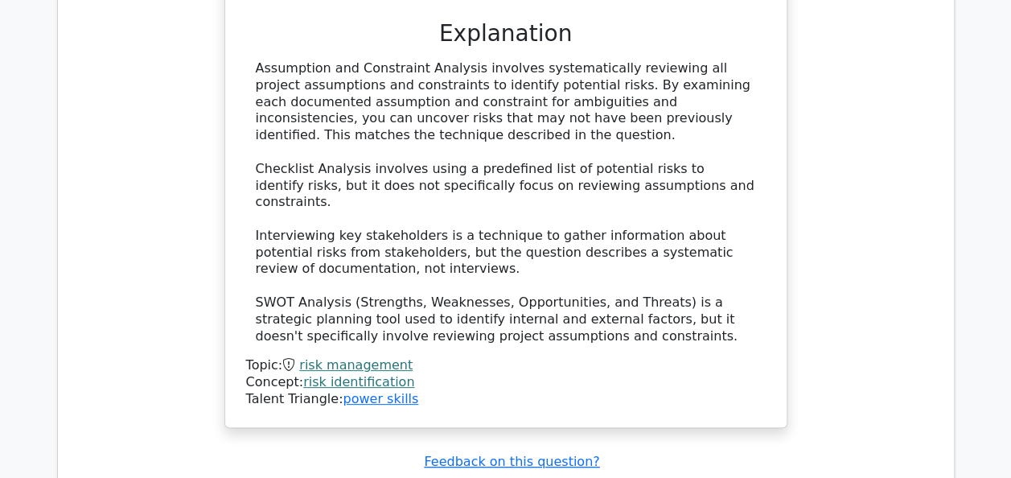
scroll to position [6192, 0]
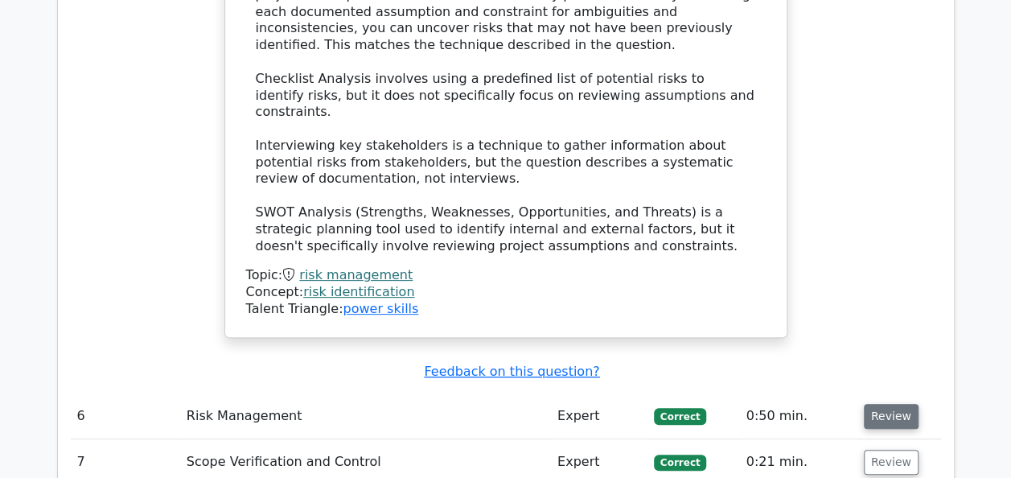
click at [884, 404] on button "Review" at bounding box center [891, 416] width 55 height 25
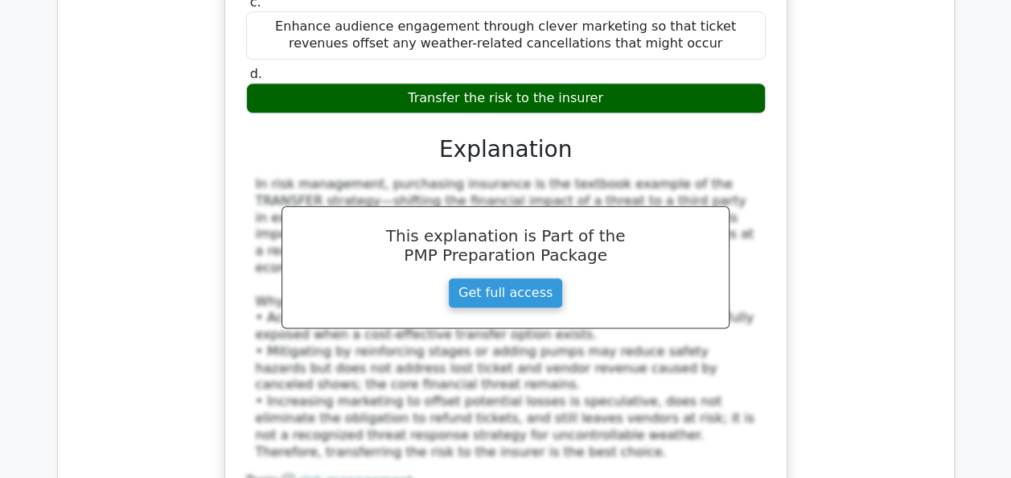
scroll to position [6974, 0]
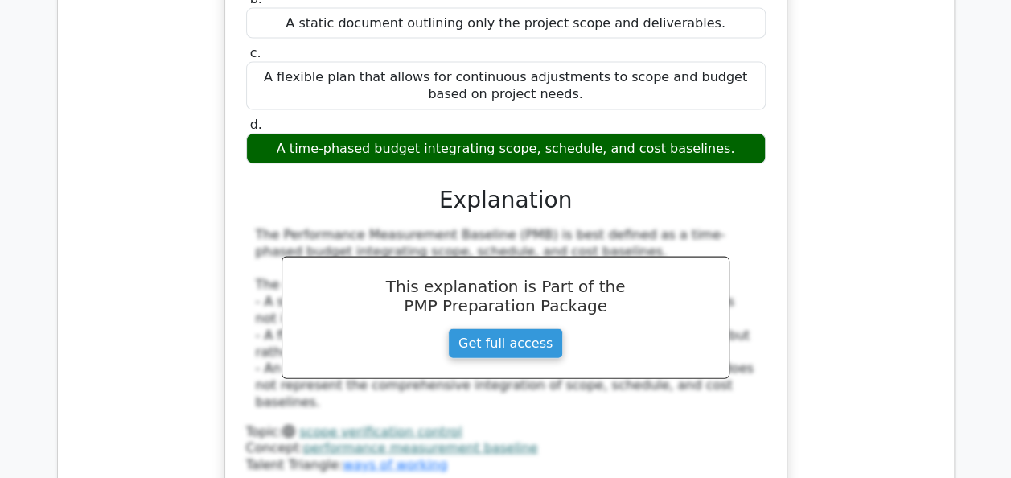
scroll to position [7779, 0]
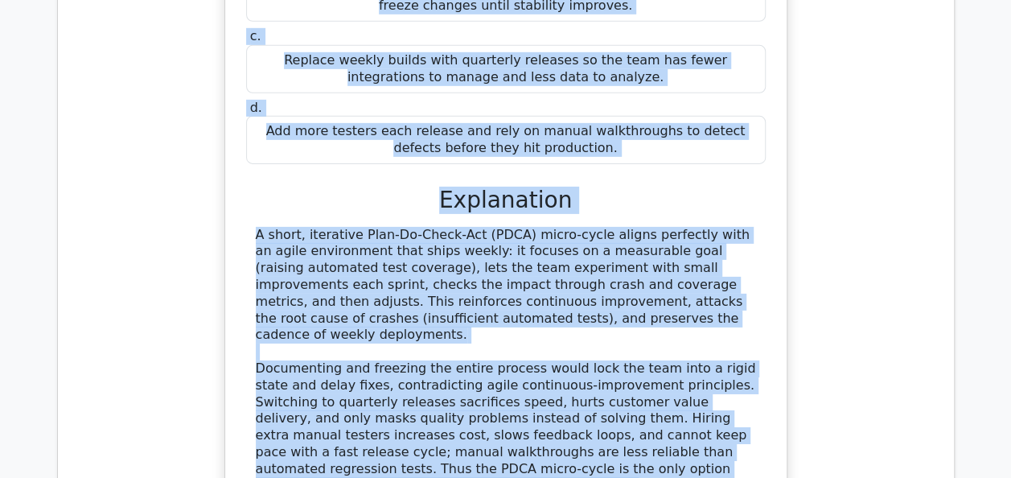
scroll to position [8615, 0]
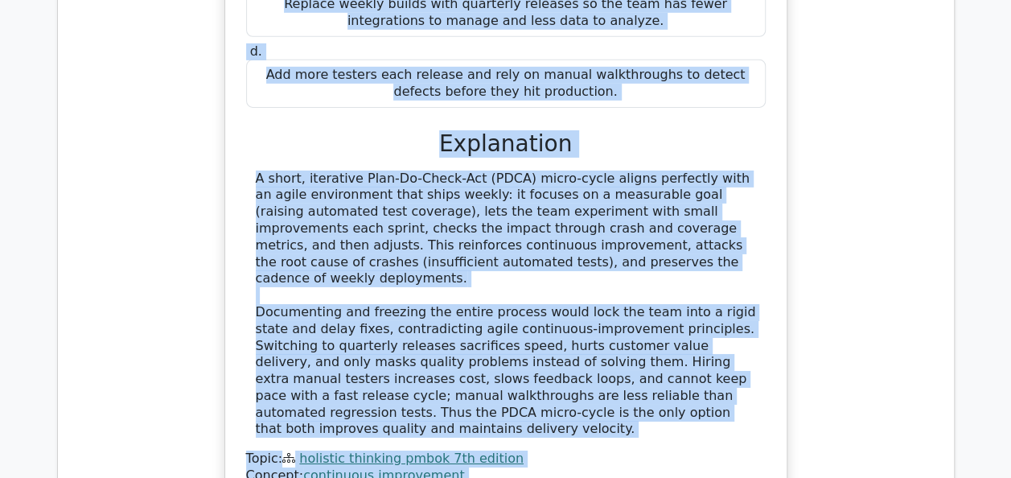
drag, startPoint x: 274, startPoint y: 103, endPoint x: 447, endPoint y: 80, distance: 174.4
click at [447, 80] on div "Facing growing crash rates in a mobile banking app, the project manager sees th…" at bounding box center [506, 99] width 549 height 829
copy div "Facing growing crash rates in a mobile banking app, the project manager sees th…"
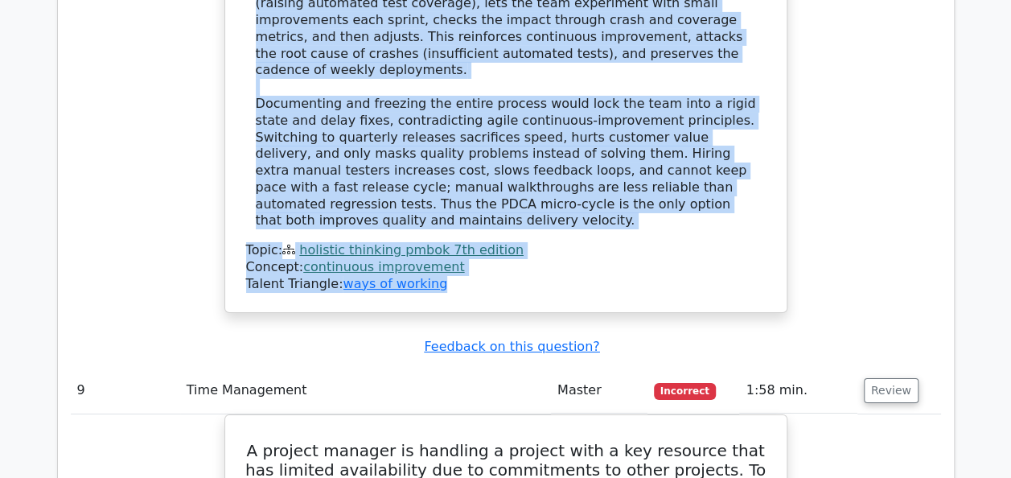
scroll to position [8840, 0]
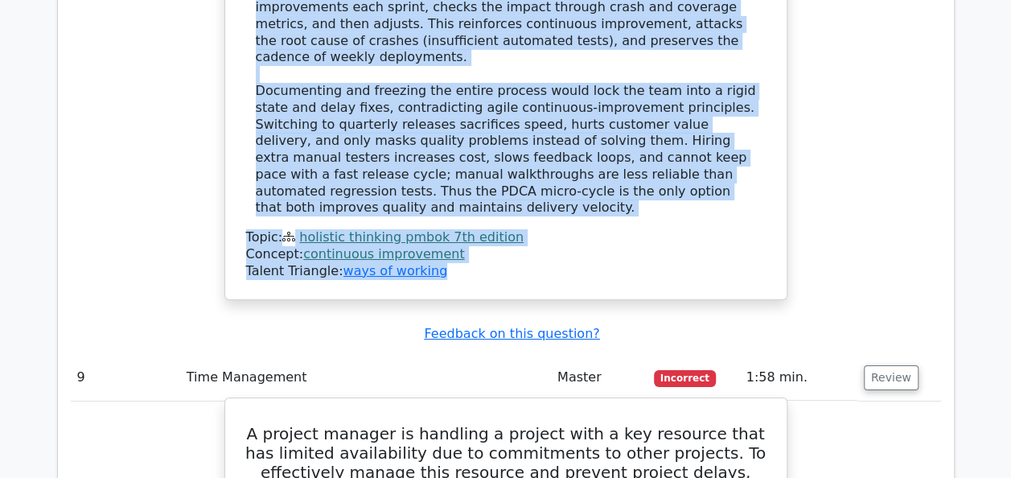
drag, startPoint x: 255, startPoint y: 14, endPoint x: 723, endPoint y: 288, distance: 542.0
copy div "A project manager is handling a project with a key resource that has limited av…"
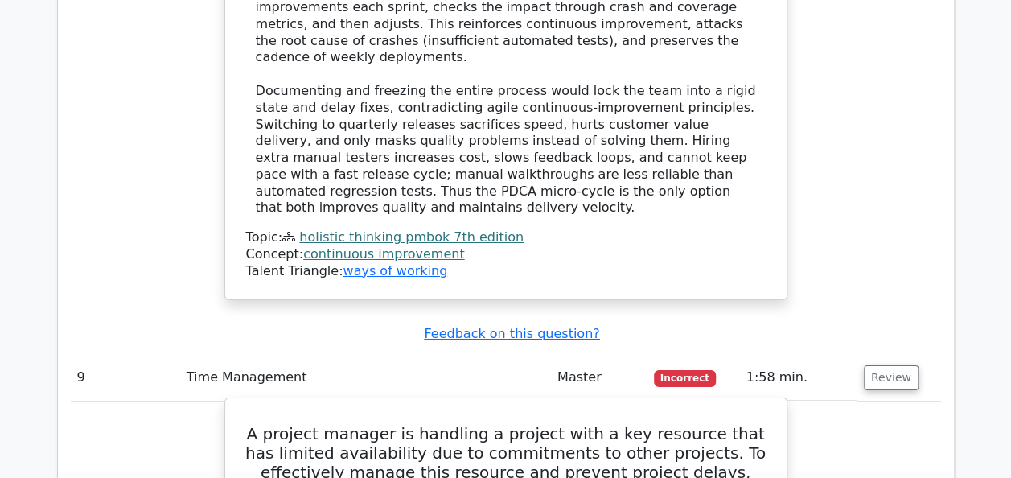
drag, startPoint x: 261, startPoint y: 18, endPoint x: 767, endPoint y: 297, distance: 578.0
copy div "A project manager is handling a project with a key resource that has limited av…"
